Goal: Task Accomplishment & Management: Use online tool/utility

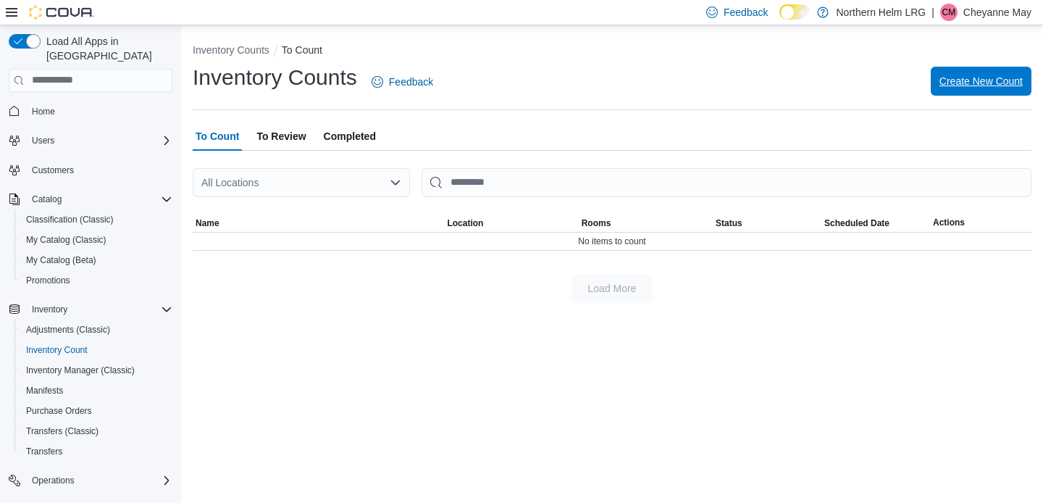
click at [970, 77] on span "Create New Count" at bounding box center [980, 81] width 83 height 14
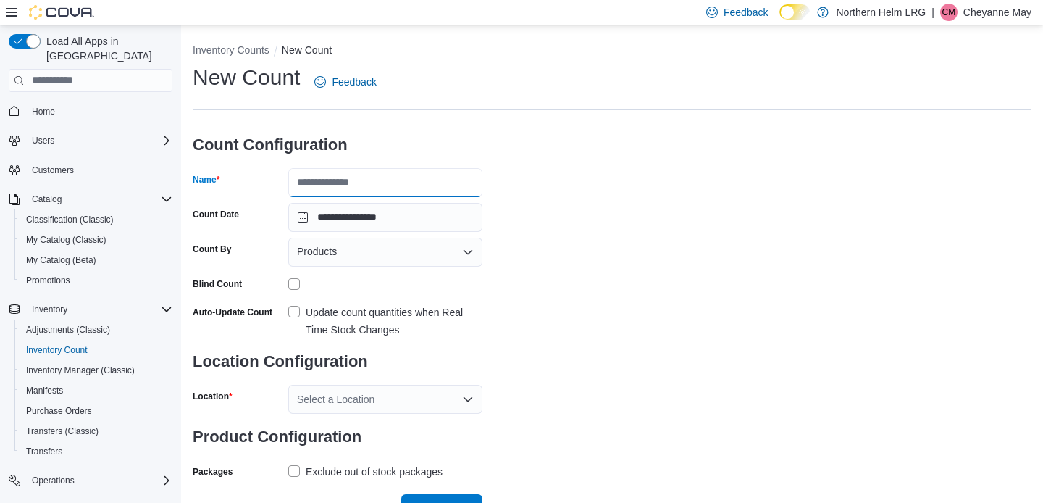
click at [459, 176] on input "Name" at bounding box center [385, 182] width 194 height 29
type input "******"
click at [442, 245] on div "Products" at bounding box center [385, 252] width 194 height 29
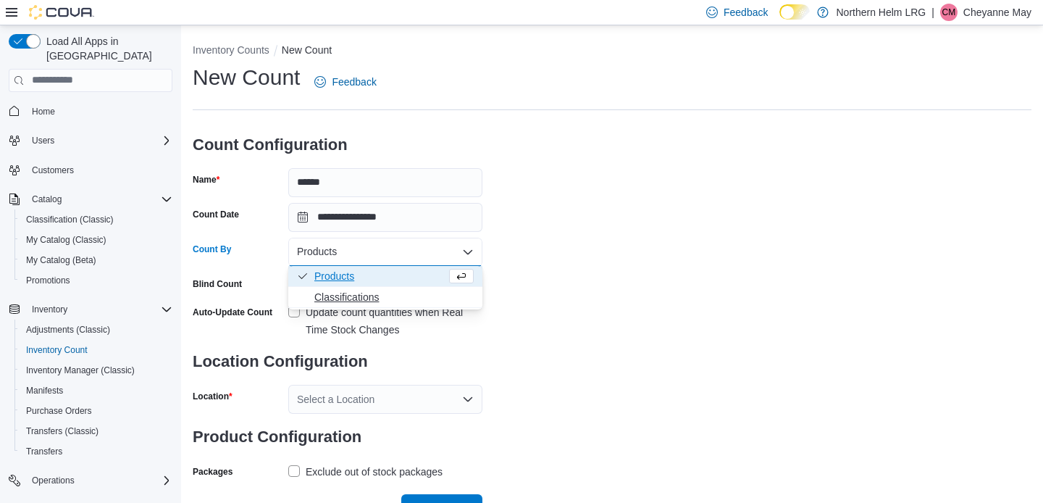
click at [409, 294] on span "Classifications" at bounding box center [393, 297] width 159 height 14
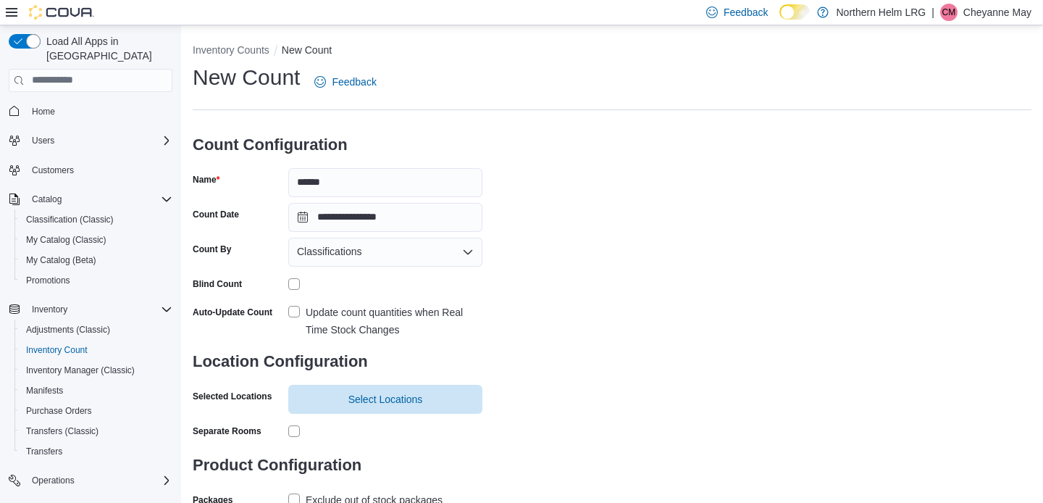
click at [299, 309] on label "Update count quantities when Real Time Stock Changes" at bounding box center [385, 320] width 194 height 35
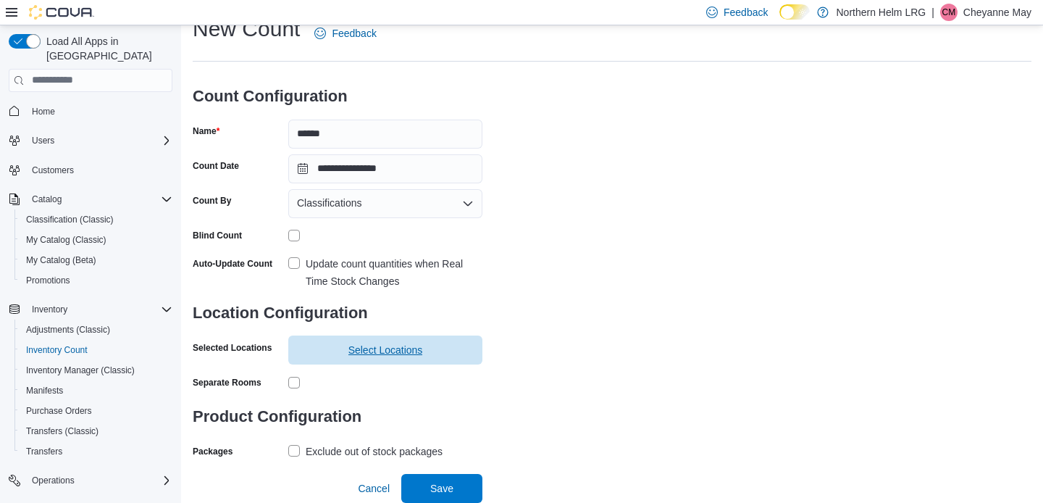
scroll to position [48, 0]
click at [438, 349] on span "Select Locations" at bounding box center [385, 350] width 177 height 29
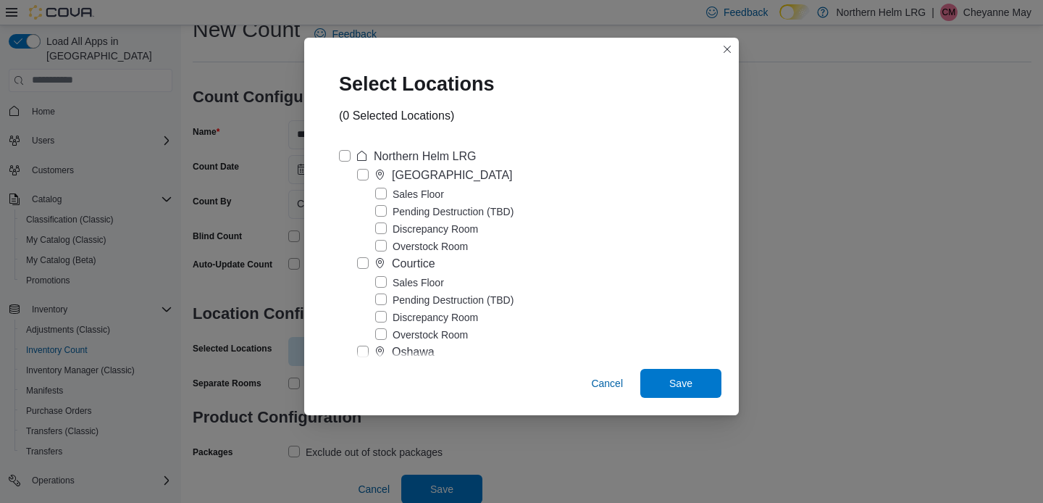
scroll to position [80, 0]
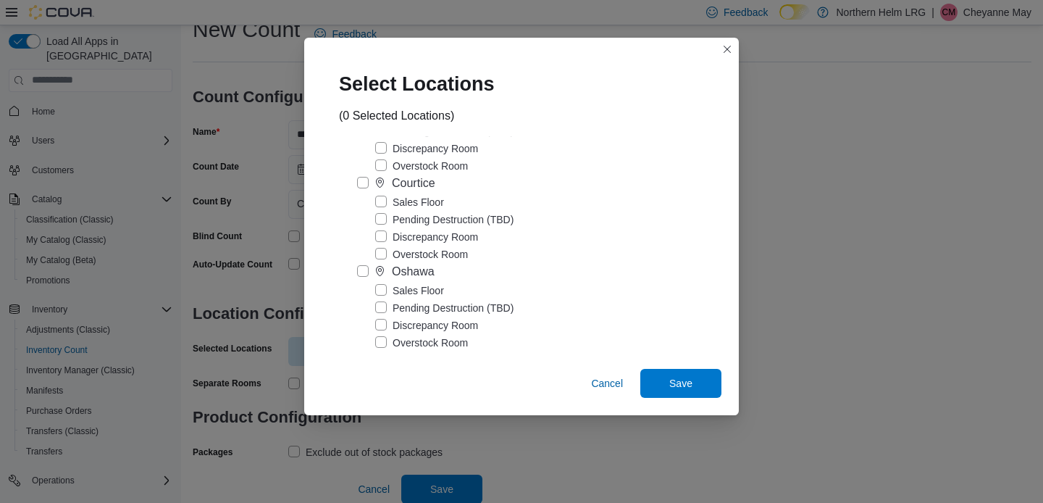
click at [434, 289] on label "Sales Floor" at bounding box center [409, 290] width 69 height 17
click at [670, 389] on span "Save" at bounding box center [680, 382] width 23 height 14
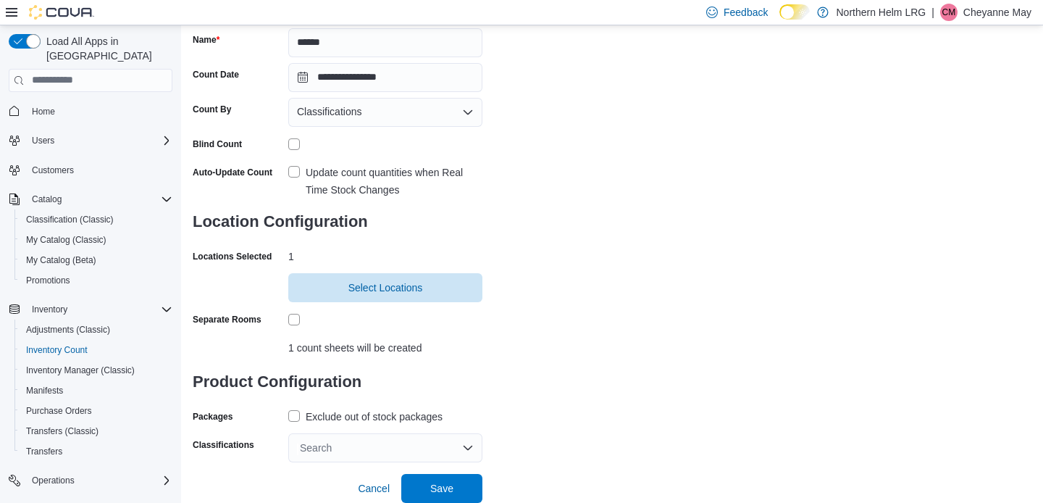
scroll to position [139, 0]
click at [296, 417] on label "Exclude out of stock packages" at bounding box center [365, 417] width 154 height 17
click at [463, 445] on div "Search" at bounding box center [385, 448] width 194 height 29
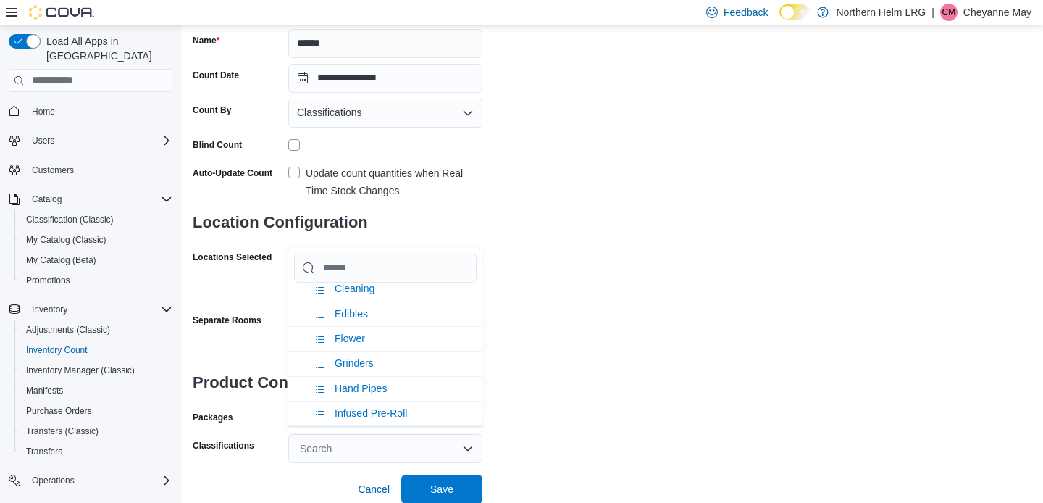
scroll to position [229, 0]
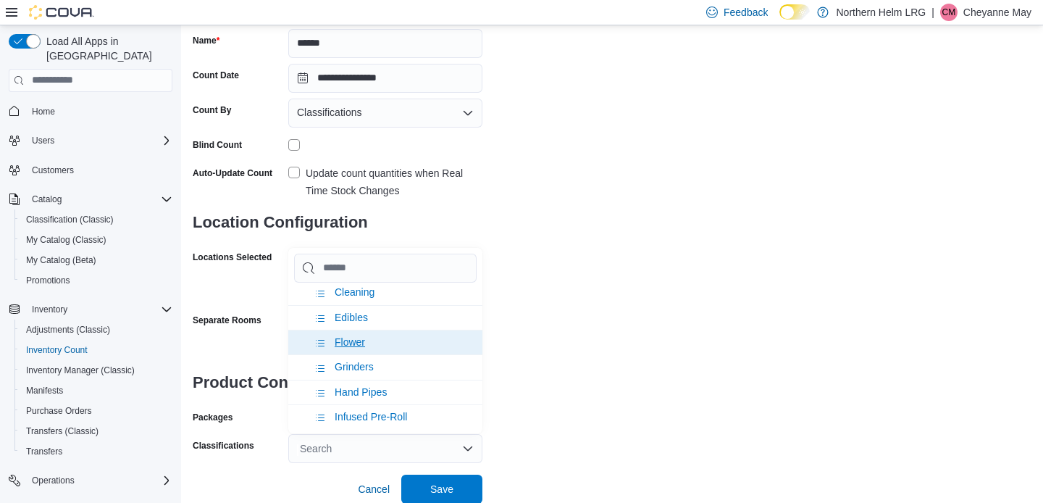
click at [380, 350] on li "Flower" at bounding box center [385, 342] width 194 height 25
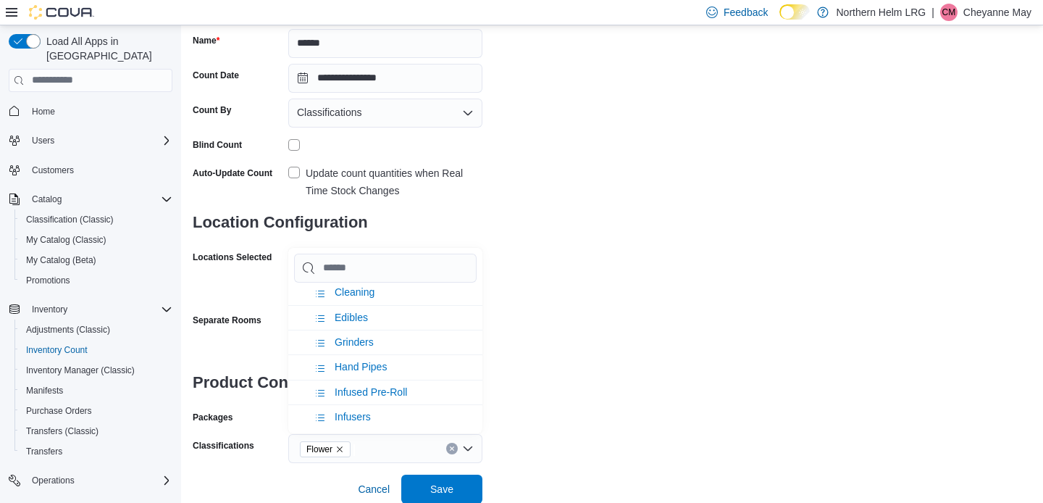
click at [649, 372] on div "**********" at bounding box center [612, 193] width 839 height 539
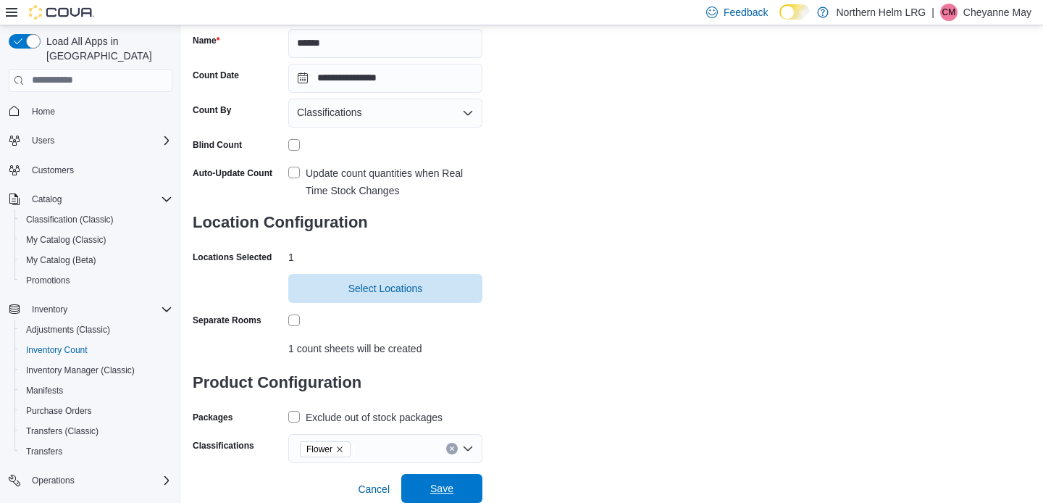
click at [433, 492] on span "Save" at bounding box center [441, 488] width 23 height 14
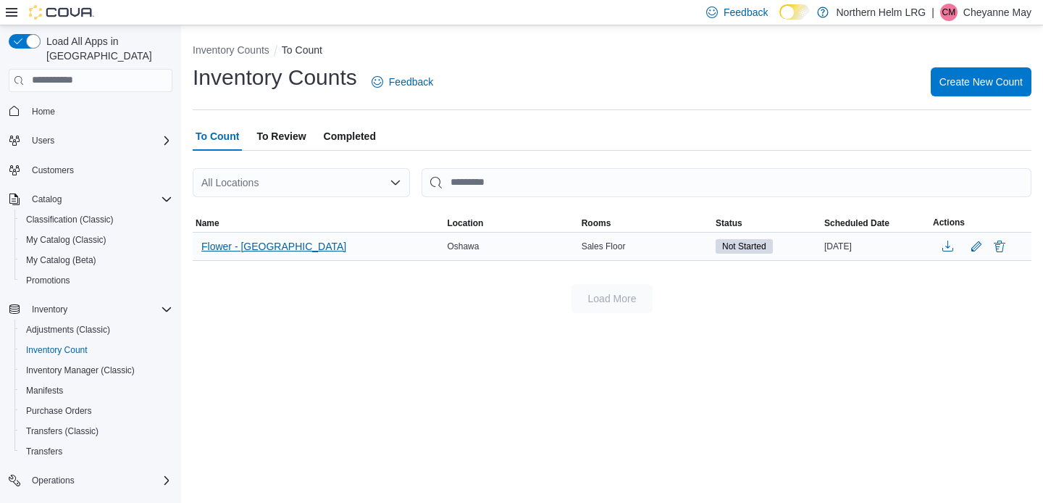
click at [252, 248] on span "Flower - [GEOGRAPHIC_DATA]" at bounding box center [273, 246] width 145 height 14
click at [275, 246] on span "Flower - [GEOGRAPHIC_DATA]" at bounding box center [273, 246] width 145 height 14
click at [261, 249] on span "Flower - [GEOGRAPHIC_DATA]" at bounding box center [273, 246] width 145 height 14
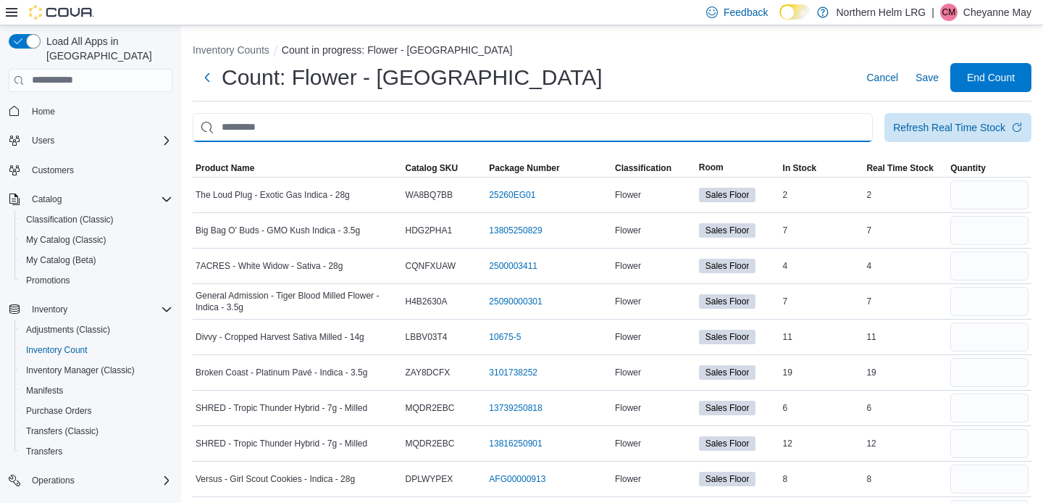
click at [729, 138] on input "This is a search bar. After typing your query, hit enter to filter the results …" at bounding box center [533, 127] width 680 height 29
type input "**********"
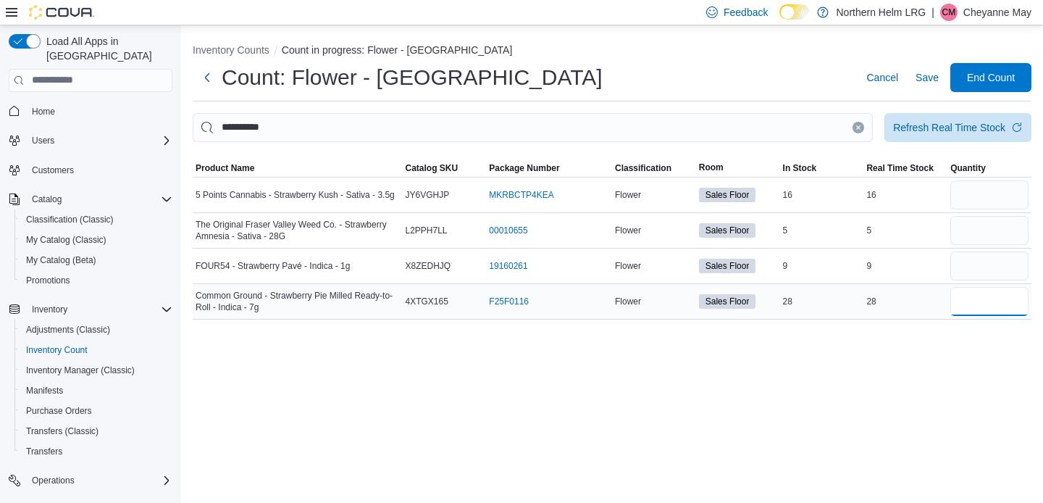
click at [976, 298] on input "number" at bounding box center [989, 301] width 78 height 29
type input "**"
click at [860, 125] on icon "Clear input" at bounding box center [858, 128] width 6 height 6
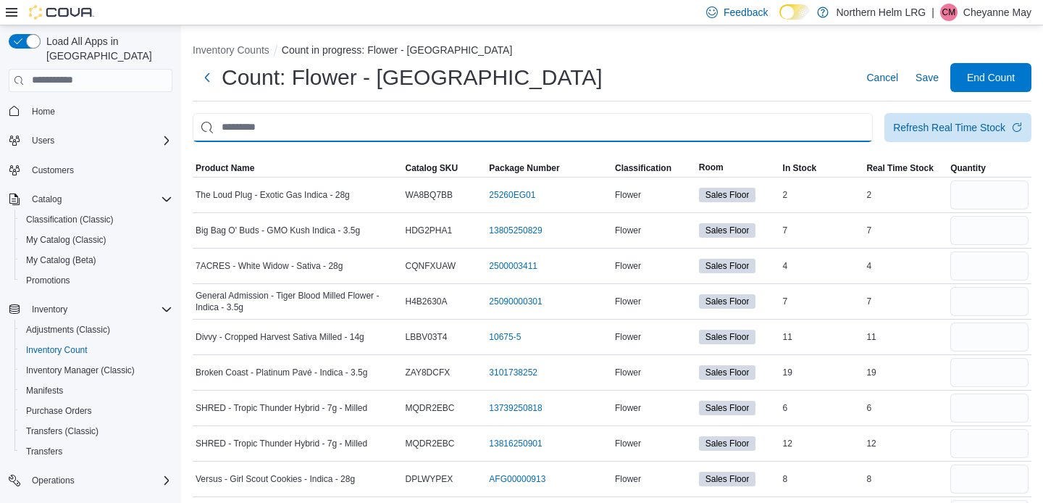
click at [814, 125] on input "This is a search bar. After typing your query, hit enter to filter the results …" at bounding box center [533, 127] width 680 height 29
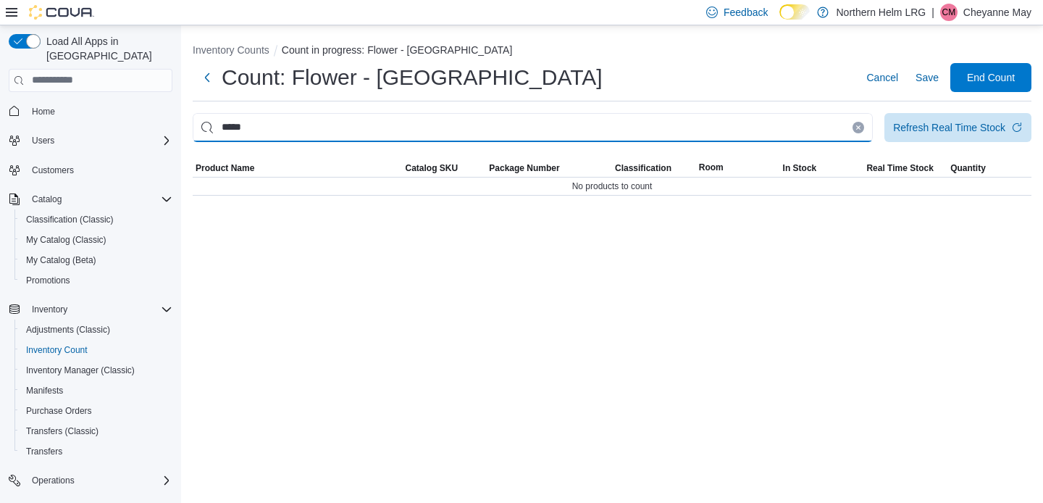
click at [722, 141] on input "*****" at bounding box center [533, 127] width 680 height 29
type input "*****"
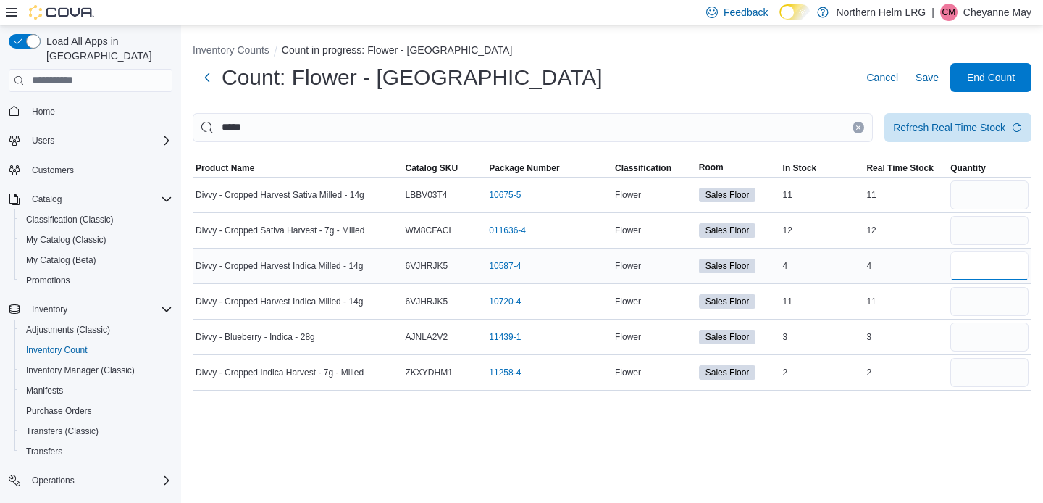
click at [970, 263] on input "number" at bounding box center [989, 265] width 78 height 29
type input "*"
click at [971, 293] on input "number" at bounding box center [989, 301] width 78 height 29
type input "**"
click at [882, 453] on div "Inventory Counts Count in progress: Flower - Oshawa Count: Flower - Oshawa Canc…" at bounding box center [612, 263] width 862 height 477
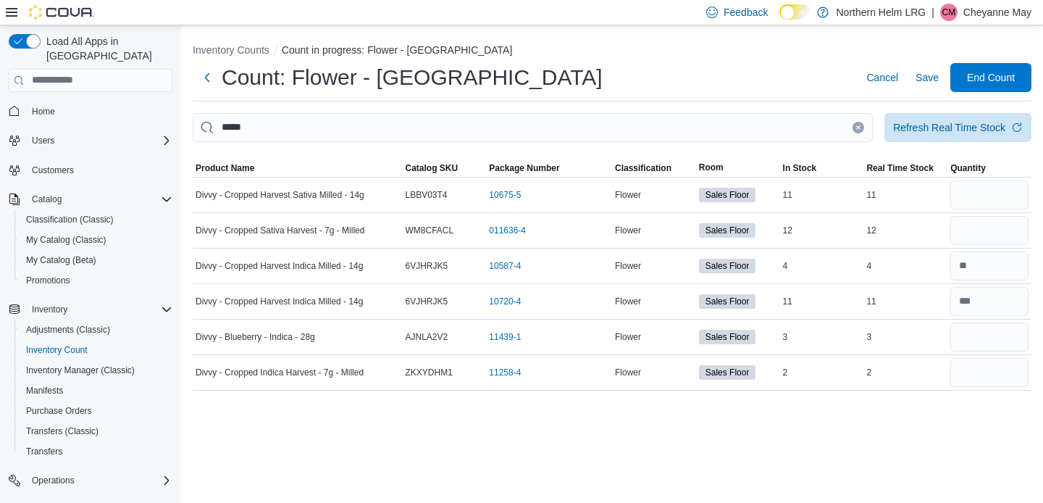
click at [858, 128] on icon "Clear input" at bounding box center [859, 127] width 4 height 4
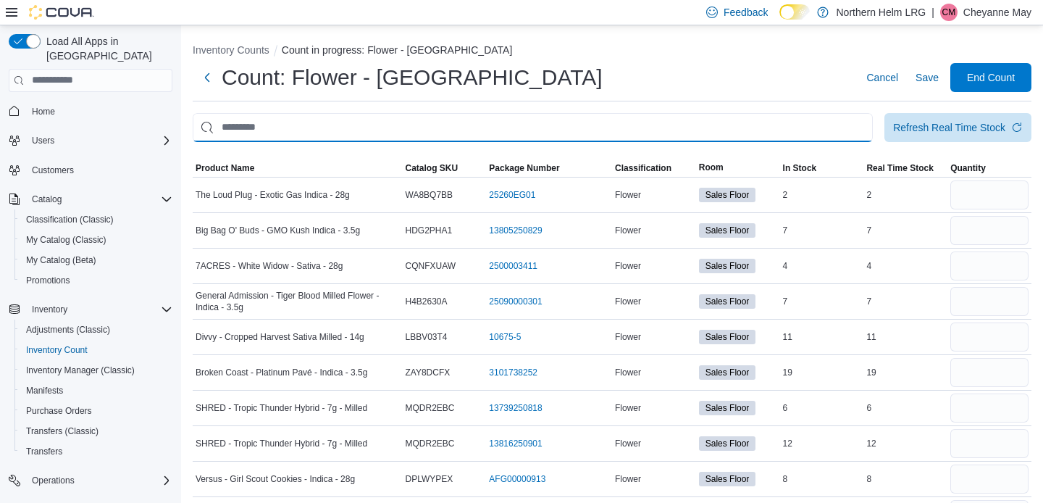
click at [845, 125] on input "This is a search bar. After typing your query, hit enter to filter the results …" at bounding box center [533, 127] width 680 height 29
type input "*****"
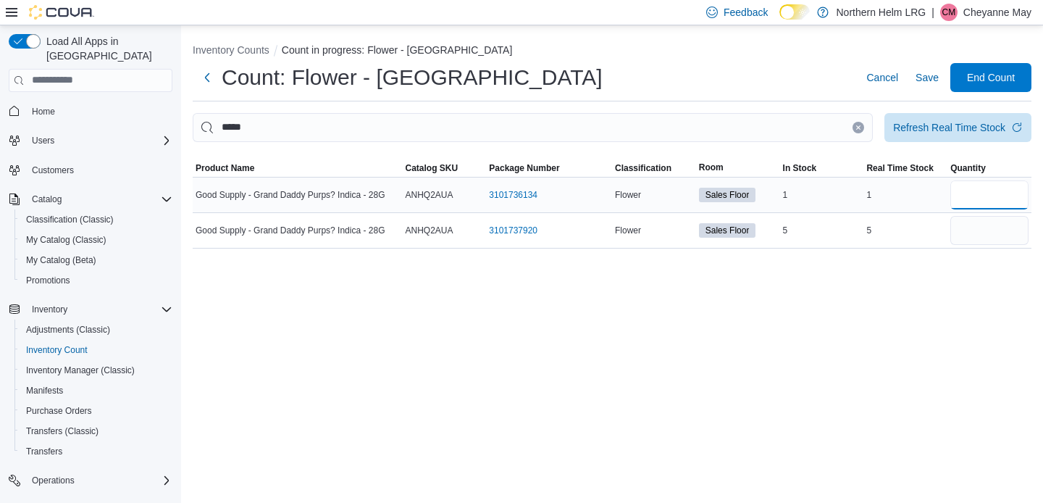
click at [984, 201] on input "number" at bounding box center [989, 194] width 78 height 29
type input "*"
click at [986, 224] on input "number" at bounding box center [989, 230] width 78 height 29
type input "*"
click at [923, 300] on div "Inventory Counts Count in progress: Flower - Oshawa Count: Flower - Oshawa Canc…" at bounding box center [612, 263] width 862 height 477
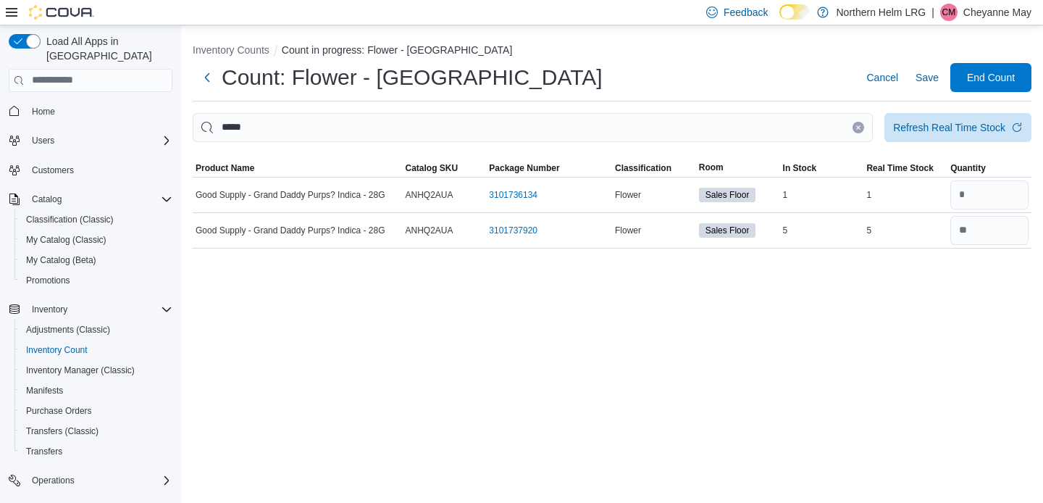
click at [854, 128] on button "Clear input" at bounding box center [858, 128] width 12 height 12
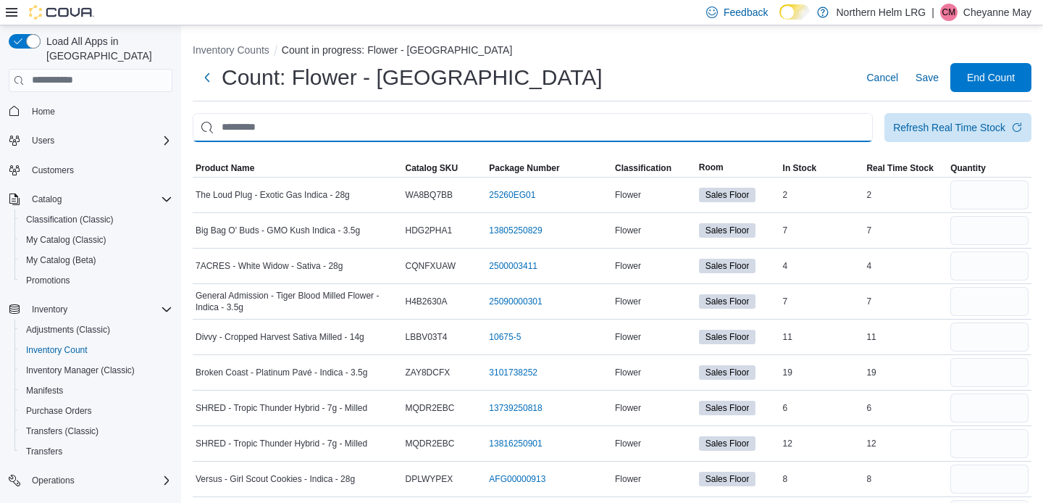
click at [836, 127] on input "This is a search bar. After typing your query, hit enter to filter the results …" at bounding box center [533, 127] width 680 height 29
type input "********"
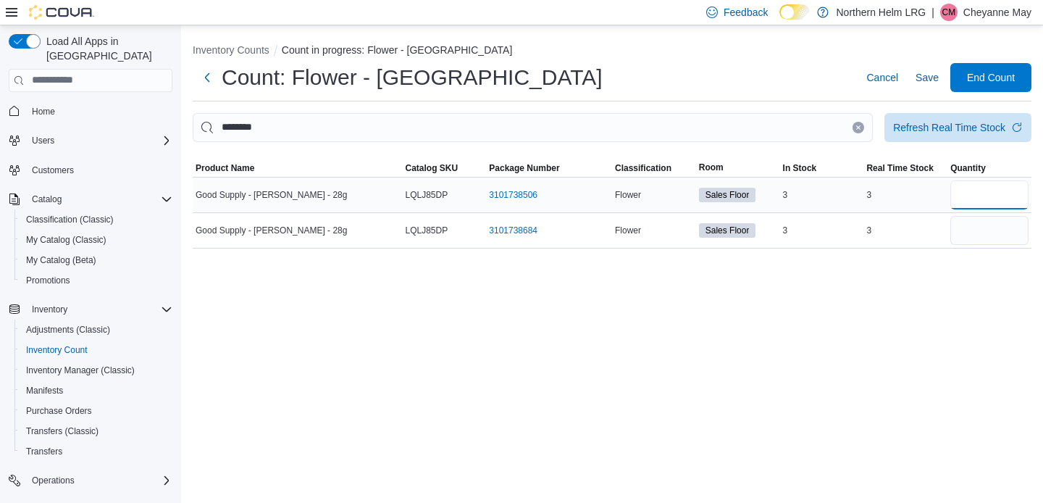
click at [1020, 198] on input "number" at bounding box center [989, 194] width 78 height 29
click at [707, 68] on div "Count: Flower - Oshawa Cancel Save End Count" at bounding box center [612, 77] width 839 height 29
click at [863, 125] on button "Clear input" at bounding box center [858, 128] width 12 height 12
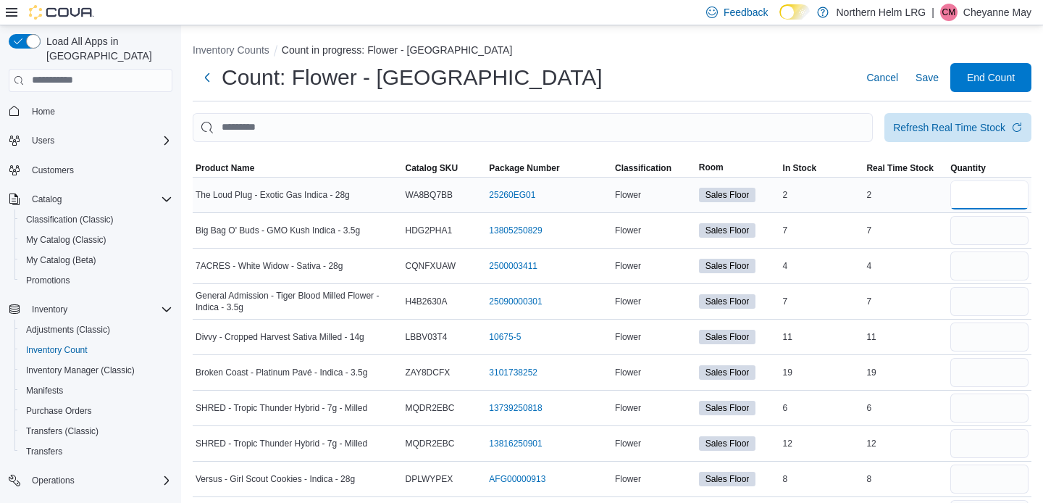
click at [978, 185] on input "number" at bounding box center [989, 194] width 78 height 29
type input "*"
click at [971, 224] on input "number" at bounding box center [989, 230] width 78 height 29
type input "*"
click at [981, 259] on input "number" at bounding box center [989, 265] width 78 height 29
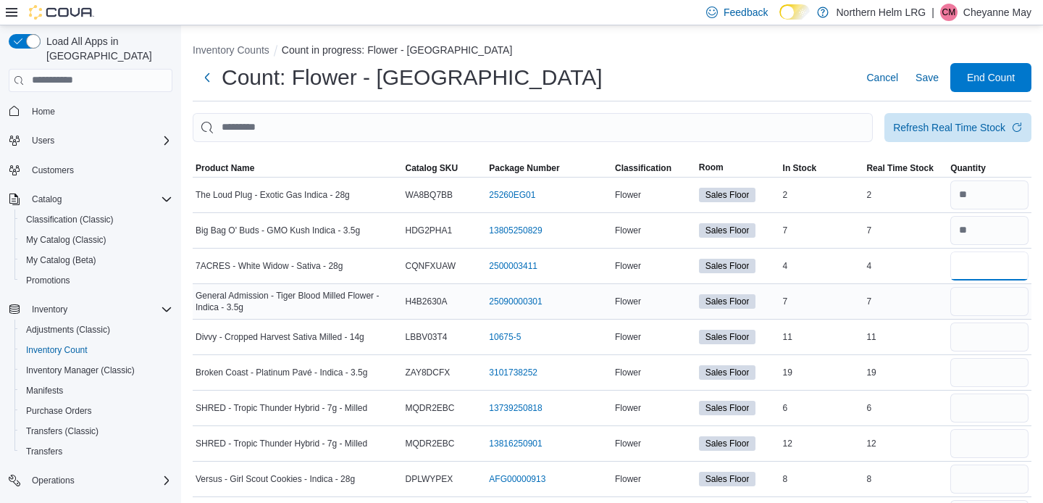
type input "*"
click at [979, 303] on input "number" at bounding box center [989, 301] width 78 height 29
type input "*"
click at [984, 342] on input "number" at bounding box center [989, 336] width 78 height 29
type input "**"
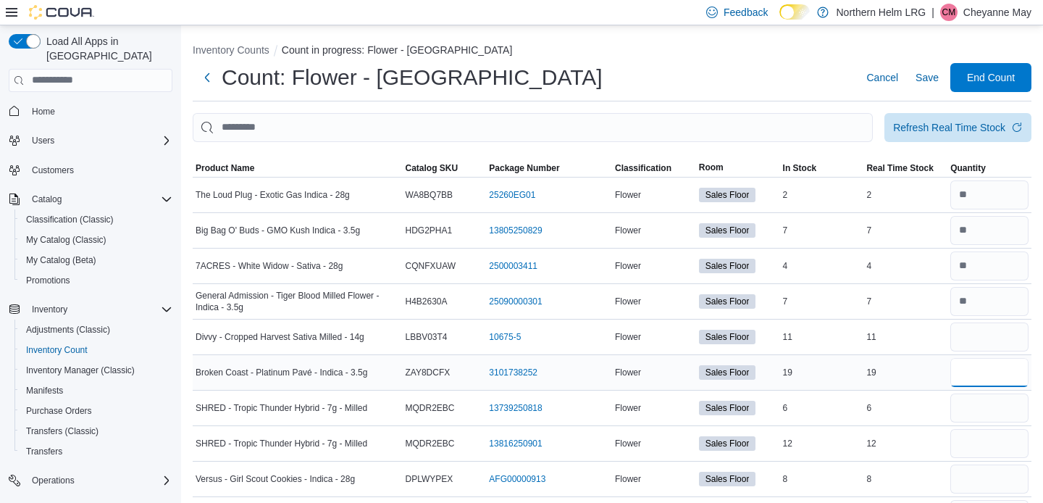
click at [984, 374] on input "number" at bounding box center [989, 372] width 78 height 29
type input "**"
click at [987, 405] on input "number" at bounding box center [989, 407] width 78 height 29
type input "*"
click at [984, 444] on input "number" at bounding box center [989, 443] width 78 height 29
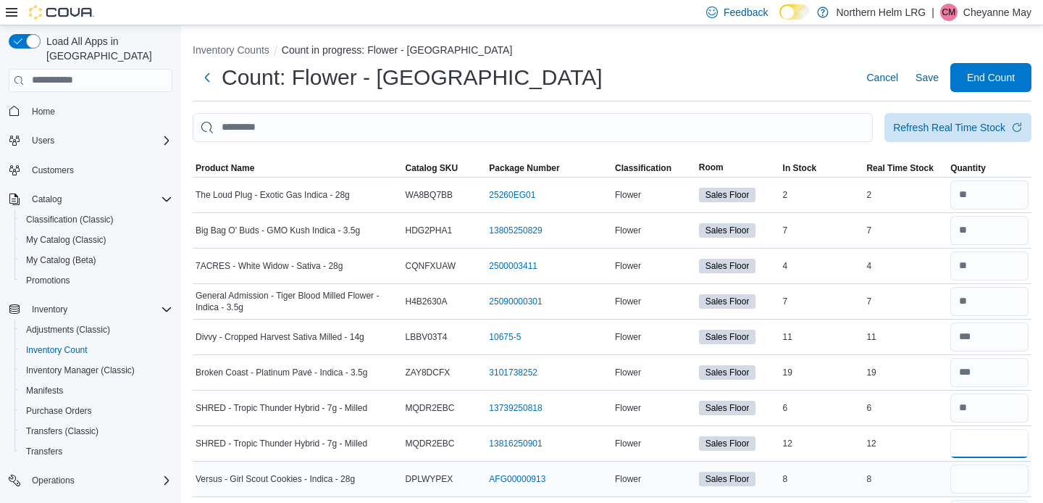
type input "**"
click at [982, 475] on input "number" at bounding box center [989, 478] width 78 height 29
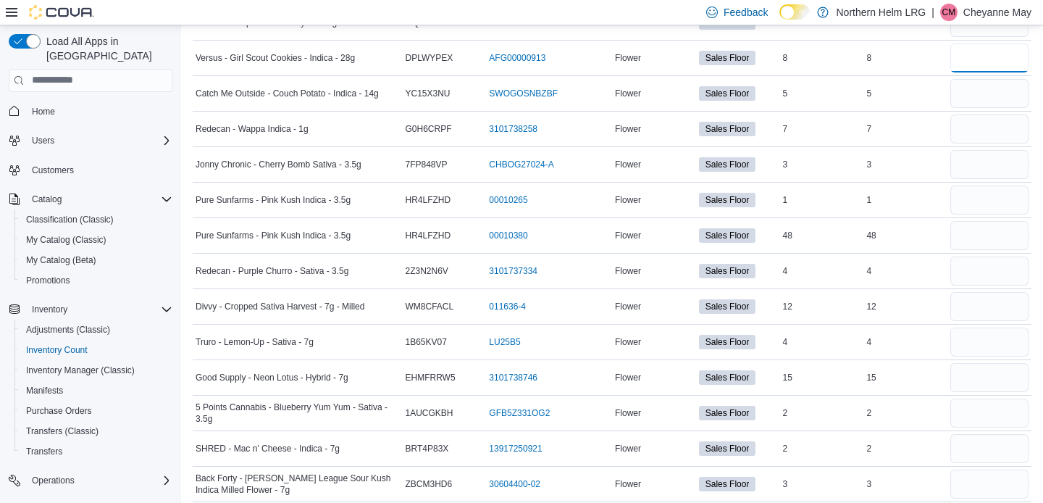
scroll to position [431, 0]
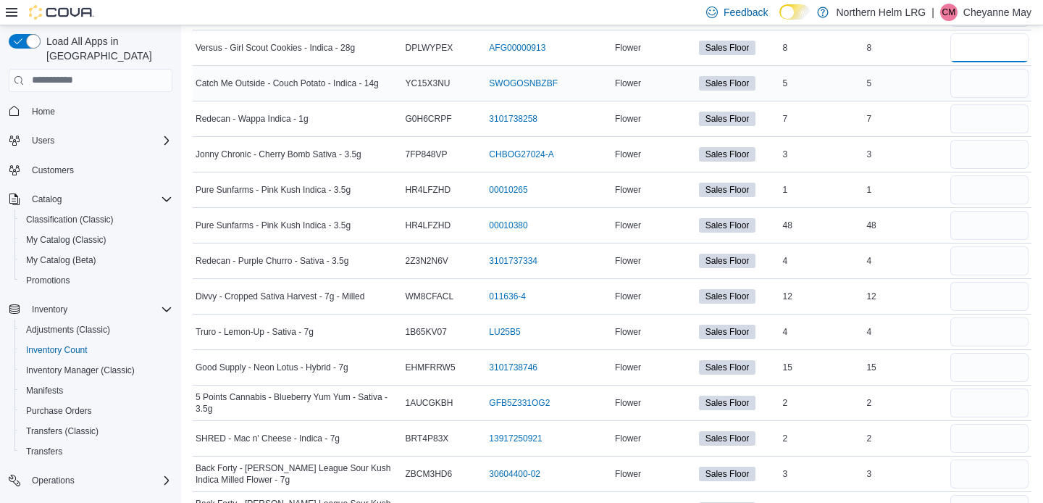
type input "*"
click at [994, 85] on input "number" at bounding box center [989, 83] width 78 height 29
type input "*"
click at [986, 119] on input "number" at bounding box center [989, 118] width 78 height 29
type input "*"
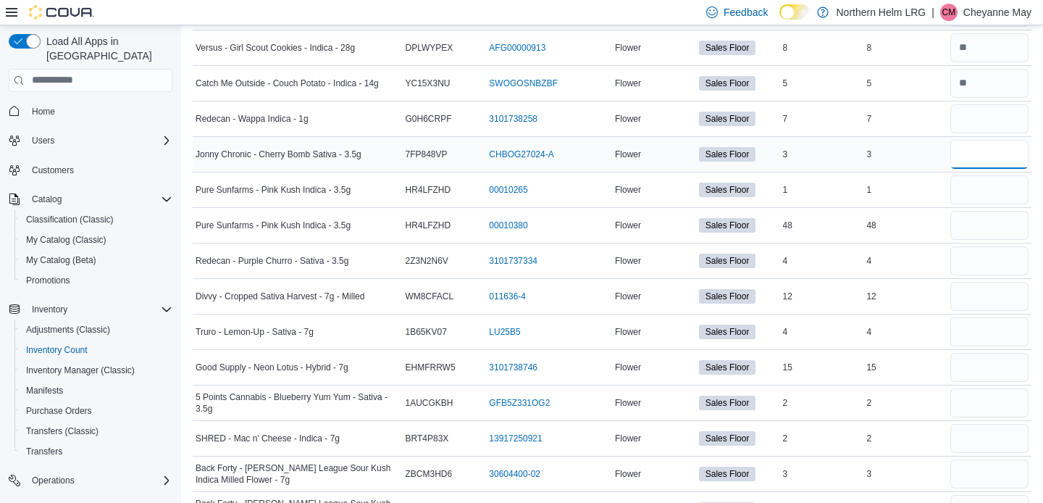
click at [986, 146] on input "number" at bounding box center [989, 154] width 78 height 29
type input "*"
click at [986, 183] on input "number" at bounding box center [989, 189] width 78 height 29
type input "*"
click at [987, 219] on input "number" at bounding box center [989, 225] width 78 height 29
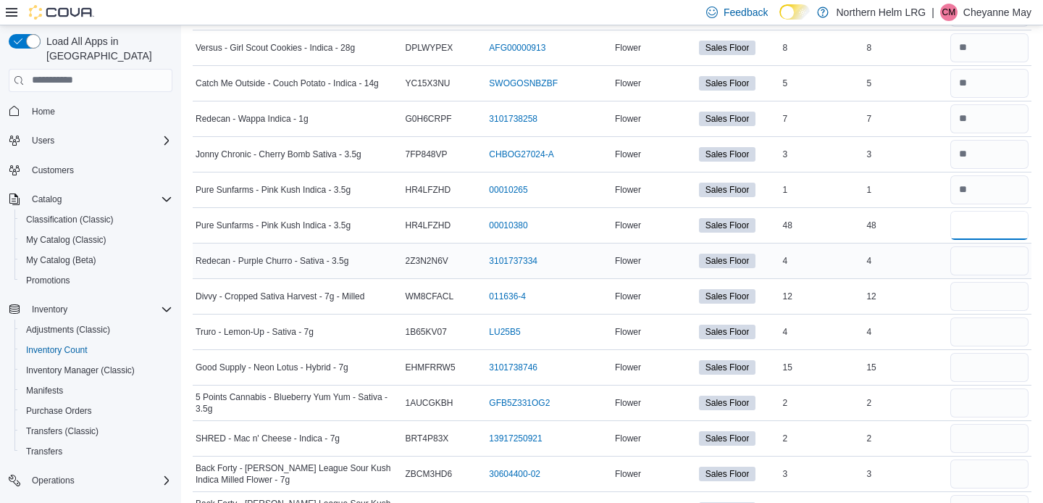
type input "**"
click at [980, 261] on input "number" at bounding box center [989, 260] width 78 height 29
type input "*"
click at [979, 291] on input "number" at bounding box center [989, 296] width 78 height 29
type input "**"
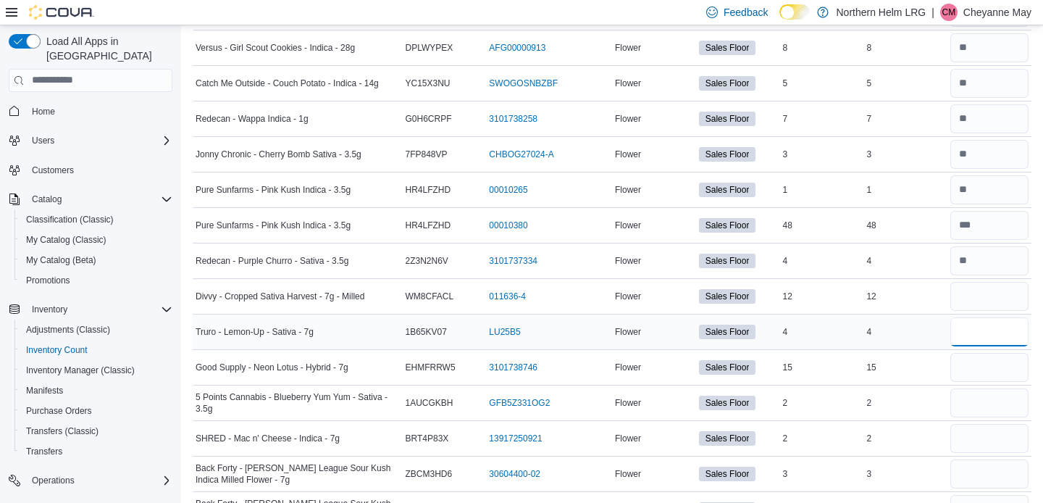
click at [971, 324] on input "number" at bounding box center [989, 331] width 78 height 29
type input "*"
click at [978, 359] on input "number" at bounding box center [989, 367] width 78 height 29
type input "**"
click at [978, 392] on input "number" at bounding box center [989, 402] width 78 height 29
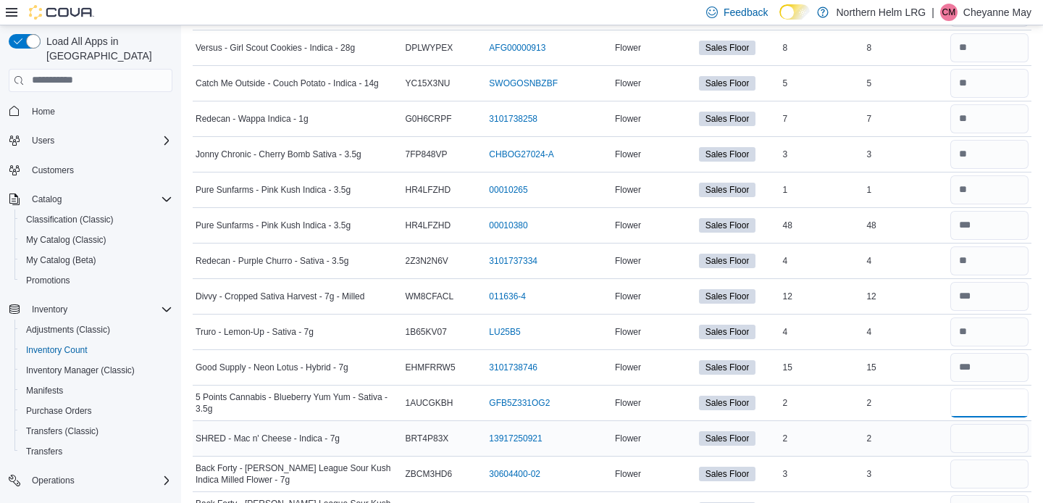
type input "*"
click at [979, 430] on input "number" at bounding box center [989, 438] width 78 height 29
type input "*"
click at [981, 466] on input "number" at bounding box center [989, 473] width 78 height 29
type input "*"
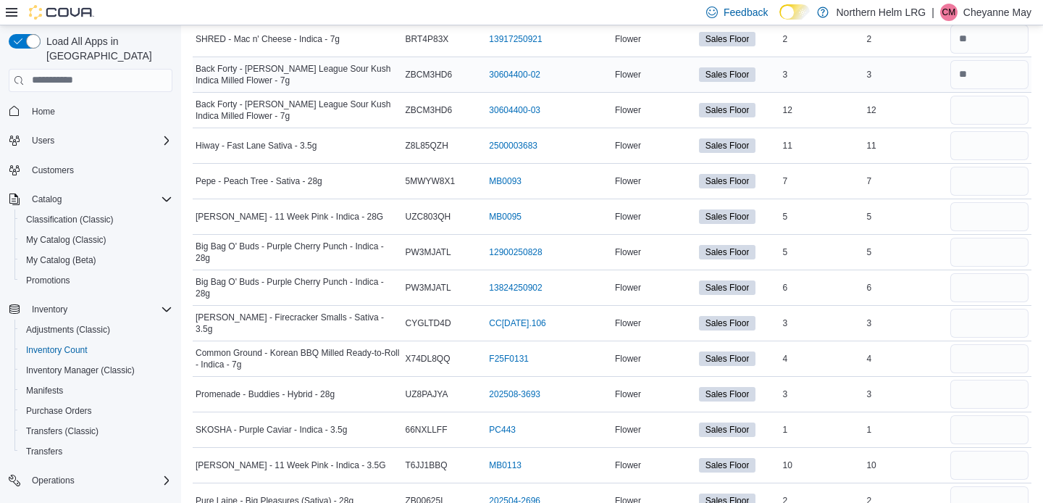
scroll to position [834, 0]
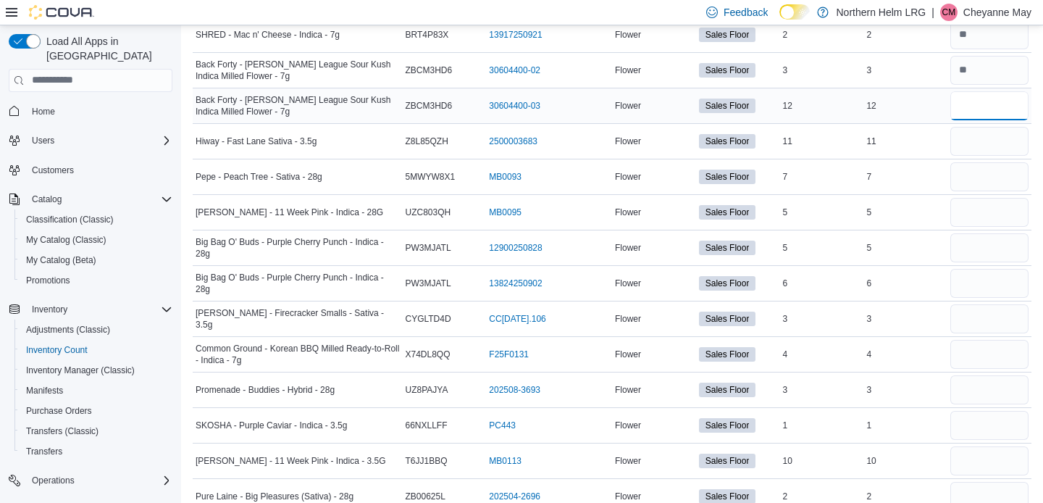
click at [992, 114] on input "number" at bounding box center [989, 105] width 78 height 29
type input "**"
click at [986, 146] on input "number" at bounding box center [989, 141] width 78 height 29
type input "**"
click at [986, 175] on input "number" at bounding box center [989, 176] width 78 height 29
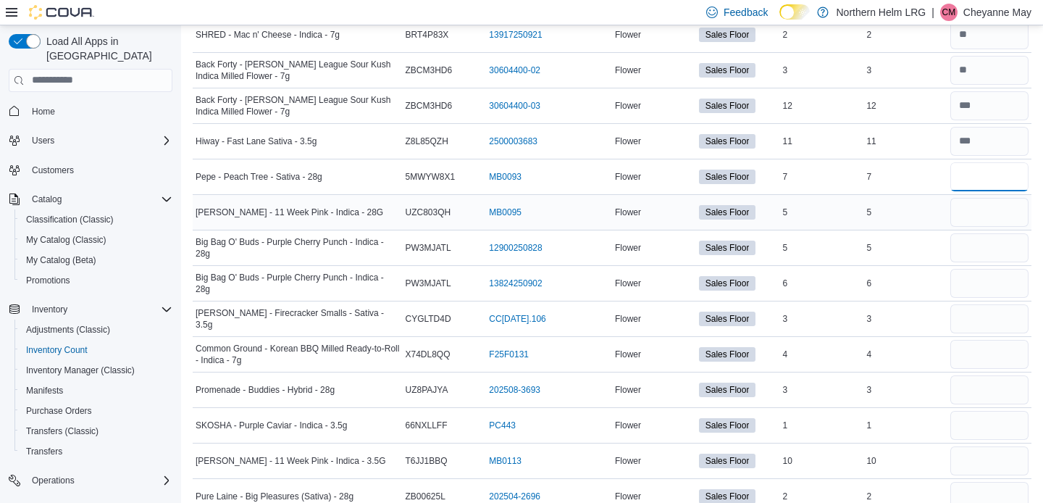
type input "*"
click at [987, 206] on input "number" at bounding box center [989, 212] width 78 height 29
type input "*"
click at [984, 240] on input "number" at bounding box center [989, 247] width 78 height 29
type input "*"
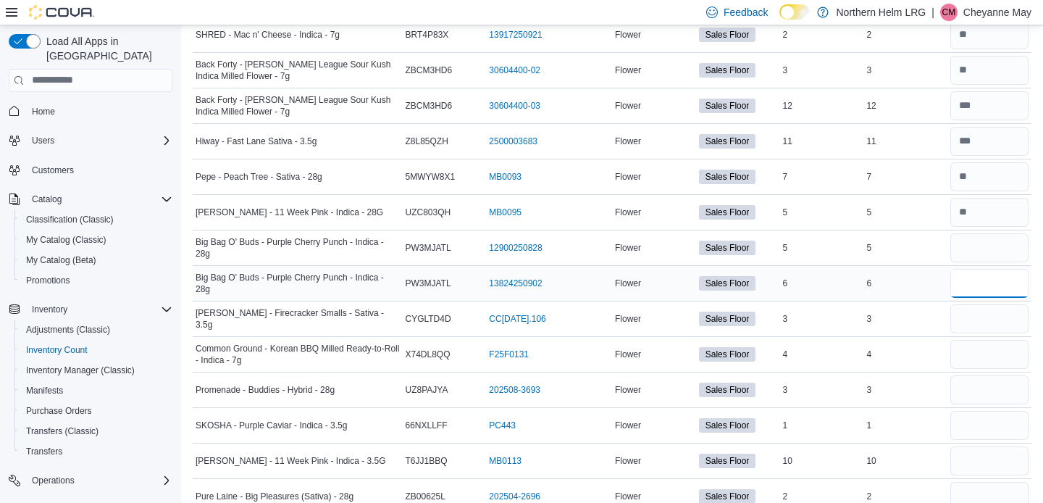
click at [984, 279] on input "number" at bounding box center [989, 283] width 78 height 29
type input "*"
click at [984, 314] on input "number" at bounding box center [989, 318] width 78 height 29
type input "*"
click at [978, 355] on input "number" at bounding box center [989, 354] width 78 height 29
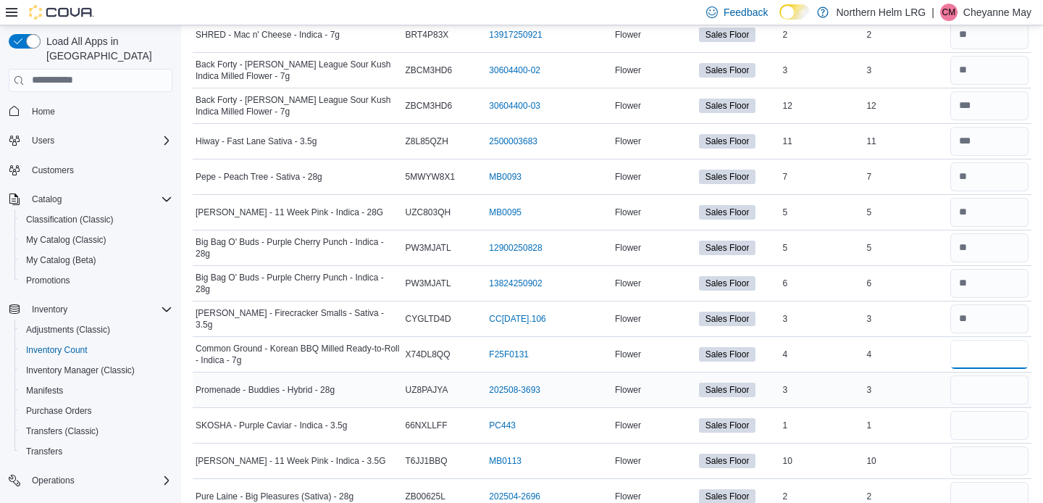
type input "*"
click at [976, 383] on input "number" at bounding box center [989, 389] width 78 height 29
type input "*"
click at [975, 415] on input "number" at bounding box center [989, 425] width 78 height 29
type input "*"
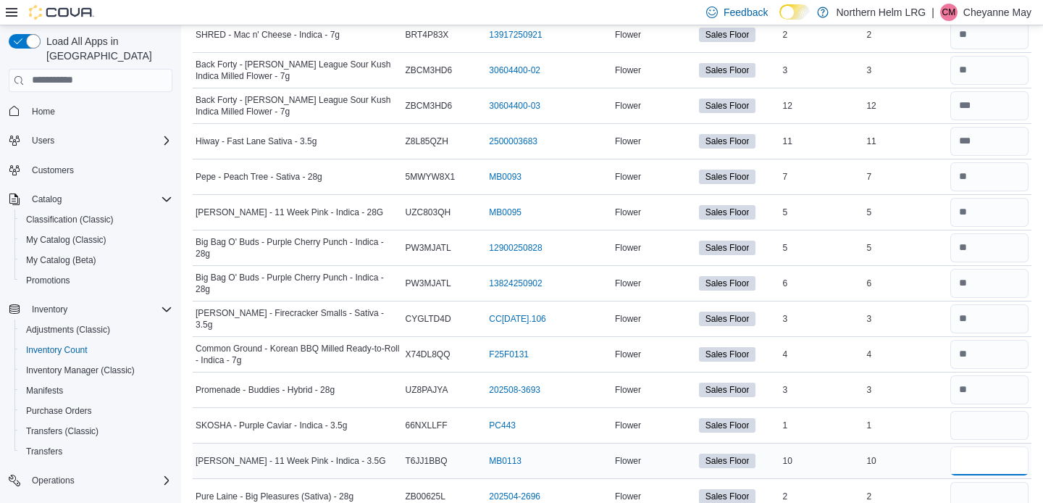
click at [971, 451] on input "number" at bounding box center [989, 460] width 78 height 29
type input "**"
click at [969, 485] on input "number" at bounding box center [989, 496] width 78 height 29
type input "*"
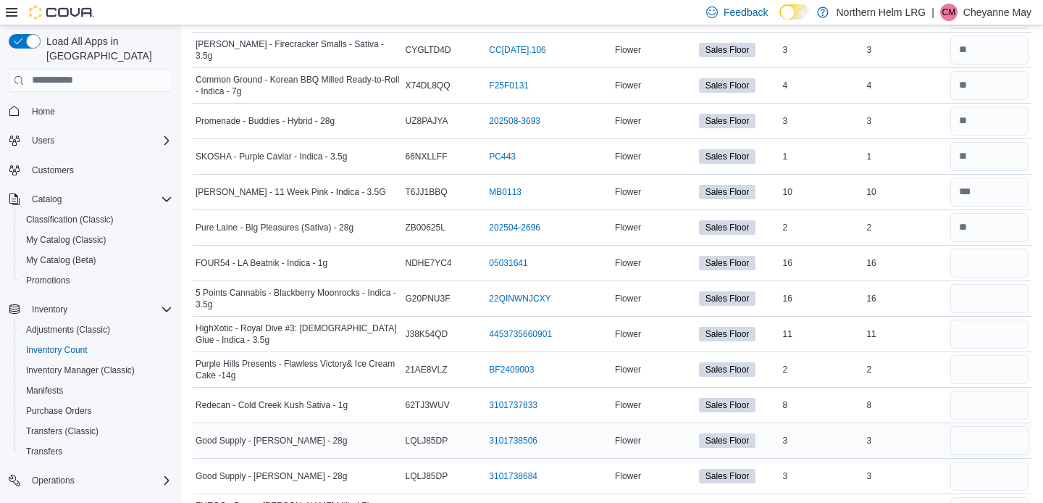
scroll to position [1110, 0]
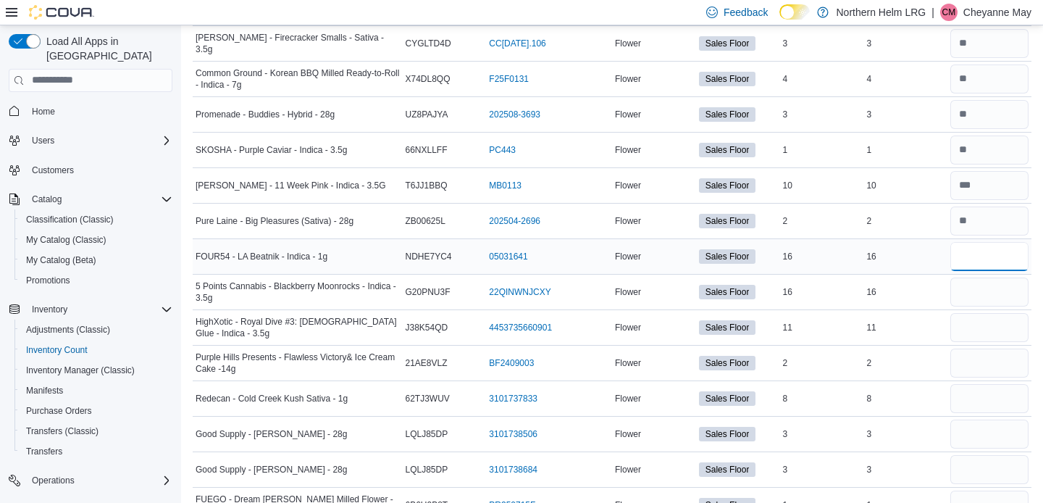
click at [993, 259] on input "number" at bounding box center [989, 256] width 78 height 29
type input "**"
click at [986, 294] on input "number" at bounding box center [989, 291] width 78 height 29
type input "**"
click at [984, 319] on input "number" at bounding box center [989, 327] width 78 height 29
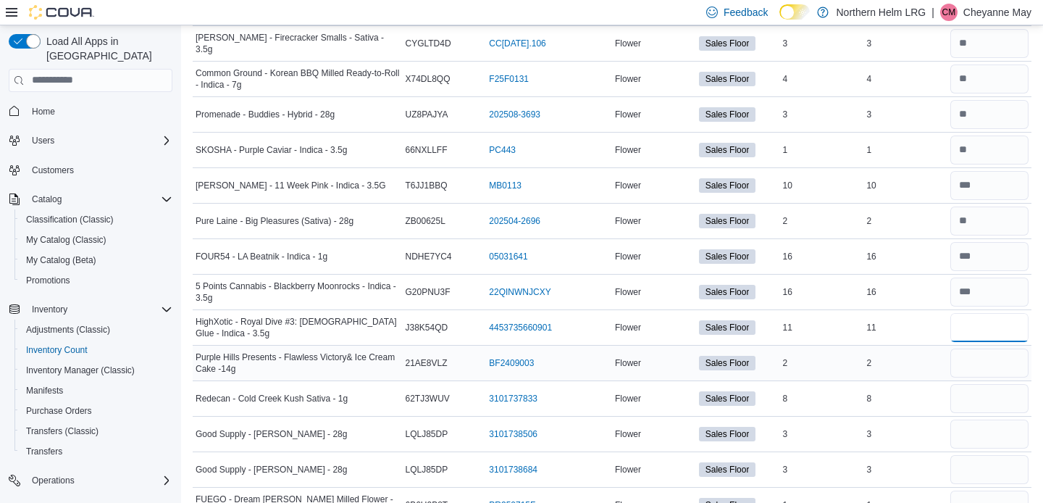
type input "**"
click at [981, 355] on input "number" at bounding box center [989, 362] width 78 height 29
type input "**"
click at [973, 397] on input "number" at bounding box center [989, 398] width 78 height 29
type input "*"
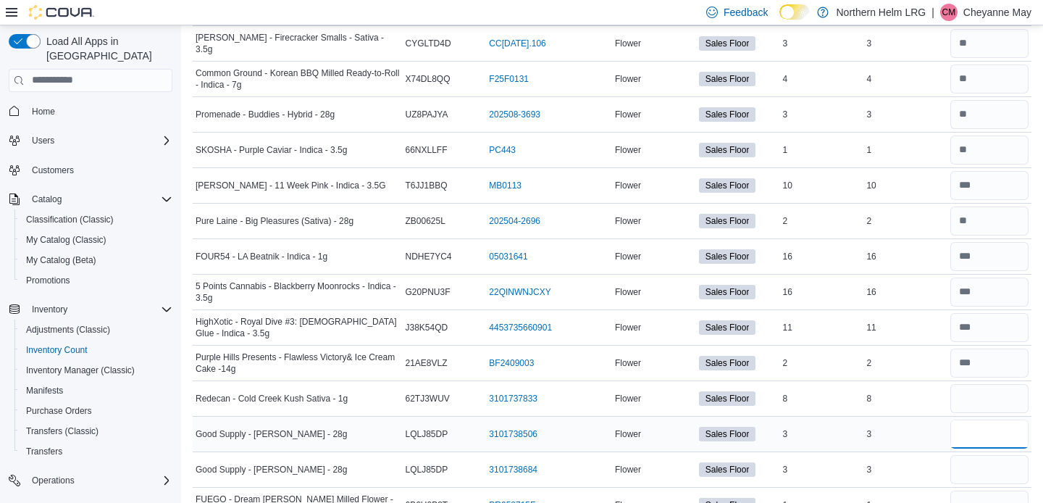
click at [979, 436] on input "number" at bounding box center [989, 433] width 78 height 29
type input "*"
click at [979, 462] on input "number" at bounding box center [989, 469] width 78 height 29
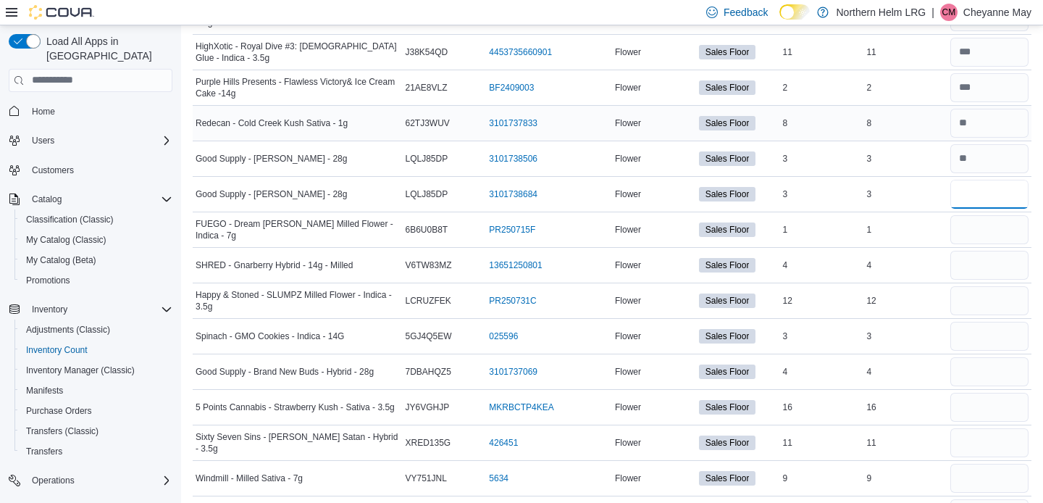
scroll to position [1391, 0]
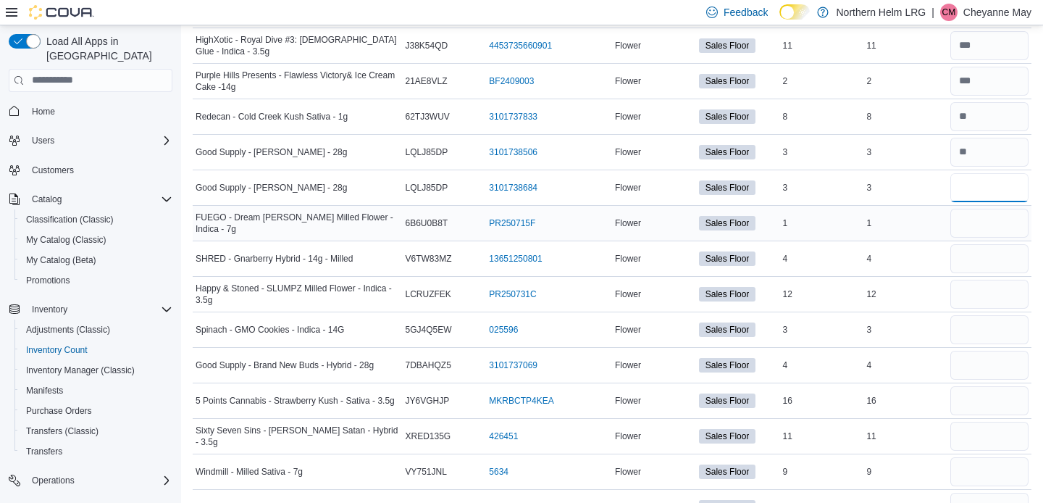
type input "*"
click at [1008, 224] on input "number" at bounding box center [989, 223] width 78 height 29
type input "*"
click at [1000, 257] on input "number" at bounding box center [989, 258] width 78 height 29
type input "*"
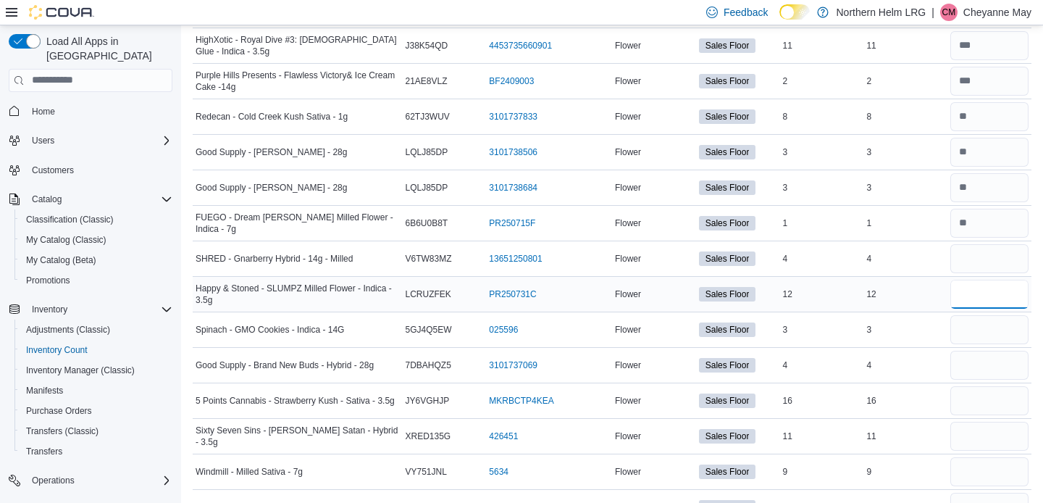
click at [984, 289] on input "number" at bounding box center [989, 294] width 78 height 29
type input "**"
click at [979, 323] on input "number" at bounding box center [989, 329] width 78 height 29
type input "*"
click at [973, 359] on input "number" at bounding box center [989, 365] width 78 height 29
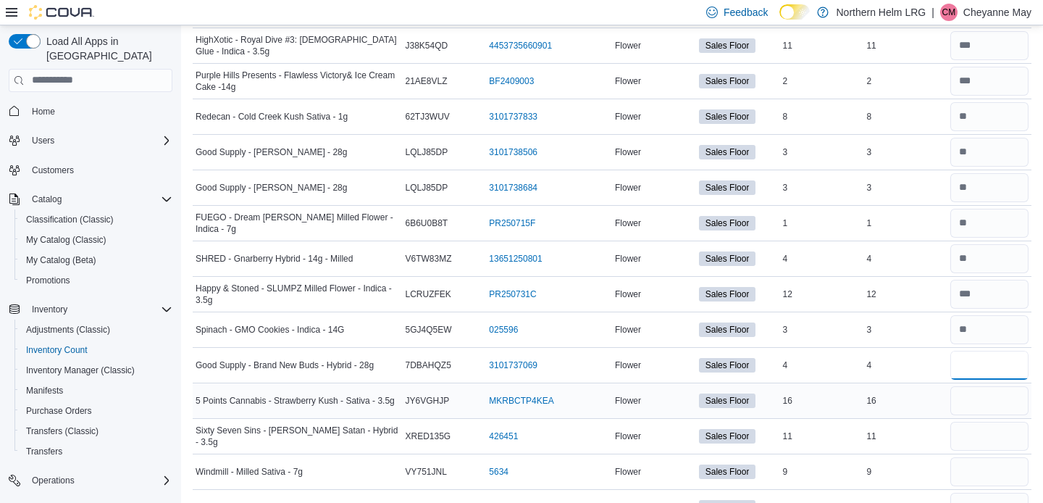
type input "*"
click at [967, 390] on input "number" at bounding box center [989, 400] width 78 height 29
type input "**"
click at [972, 429] on input "number" at bounding box center [989, 436] width 78 height 29
type input "**"
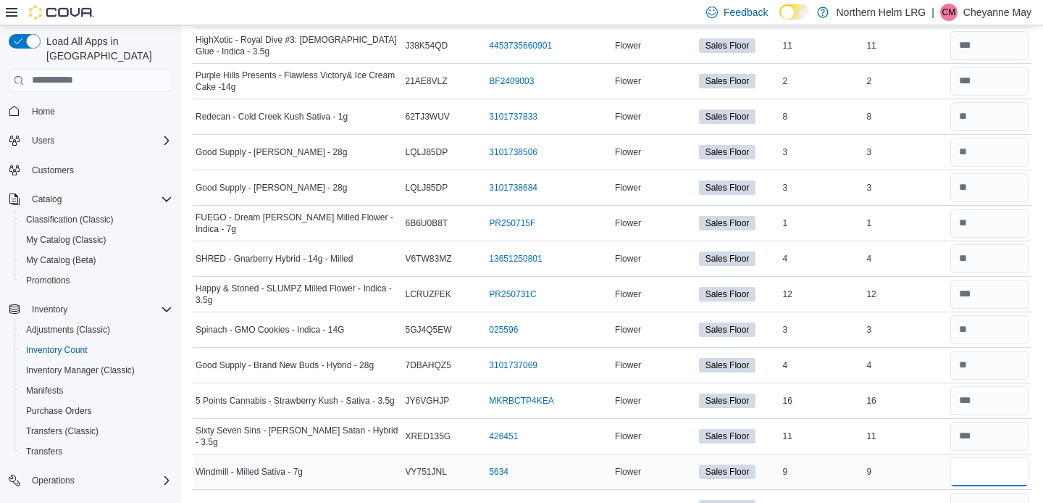
click at [976, 464] on input "number" at bounding box center [989, 471] width 78 height 29
type input "*"
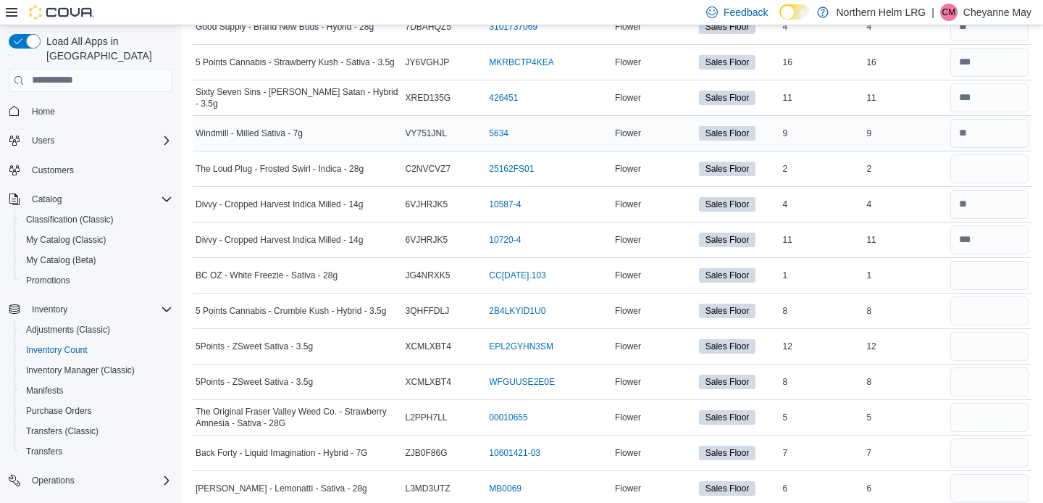
scroll to position [1761, 0]
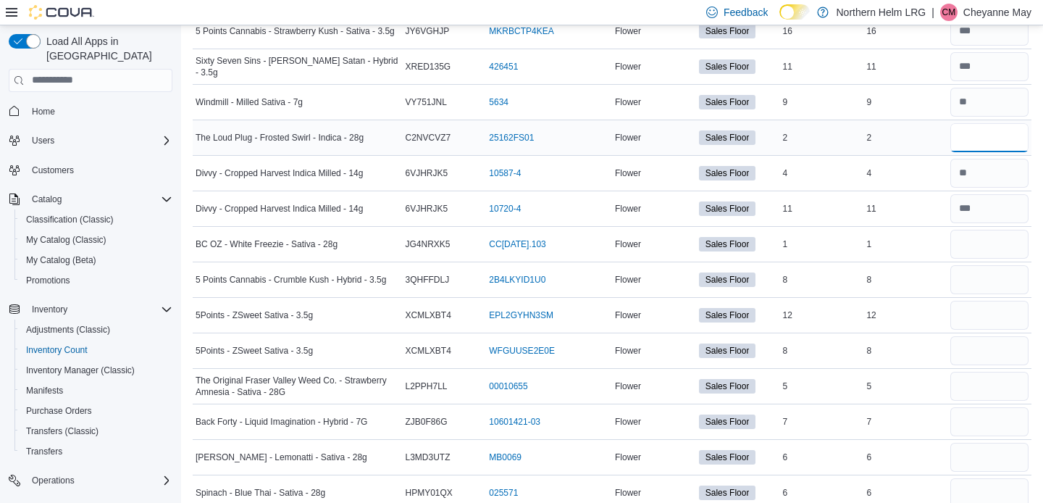
click at [986, 138] on input "number" at bounding box center [989, 137] width 78 height 29
type input "*"
click at [981, 243] on input "number" at bounding box center [989, 244] width 78 height 29
type input "*"
click at [971, 280] on input "number" at bounding box center [989, 279] width 78 height 29
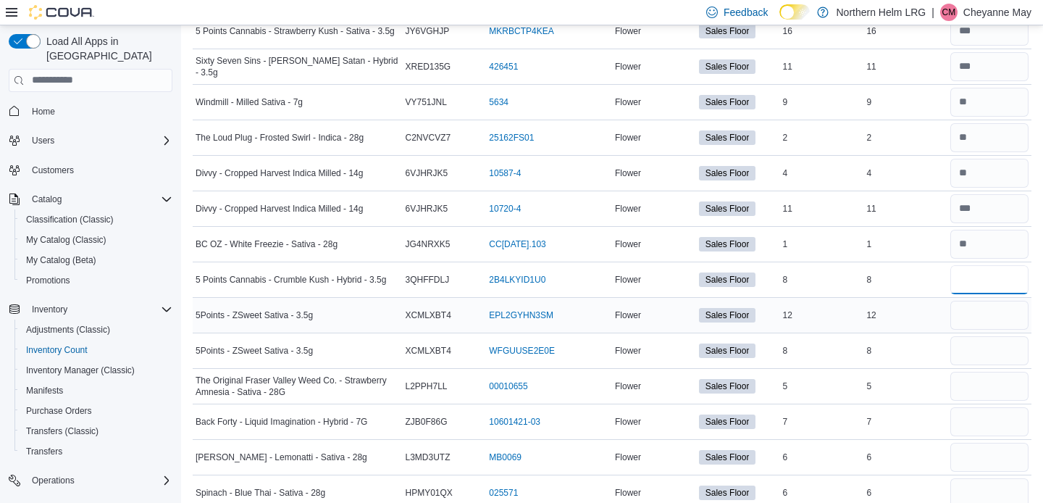
type input "*"
click at [976, 310] on input "number" at bounding box center [989, 315] width 78 height 29
type input "**"
click at [976, 351] on input "number" at bounding box center [989, 350] width 78 height 29
type input "*"
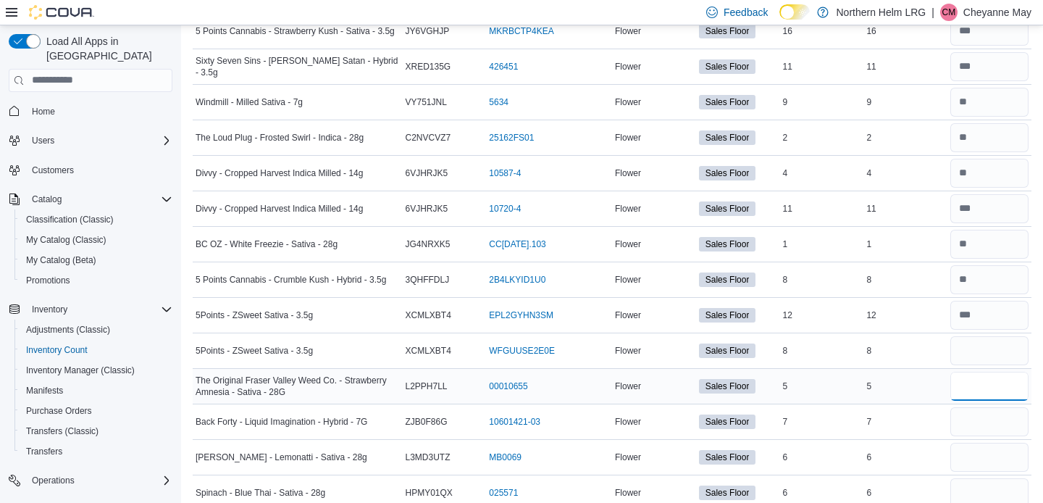
click at [974, 384] on input "number" at bounding box center [989, 386] width 78 height 29
type input "*"
click at [973, 416] on input "number" at bounding box center [989, 421] width 78 height 29
type input "*"
click at [971, 454] on input "number" at bounding box center [989, 457] width 78 height 29
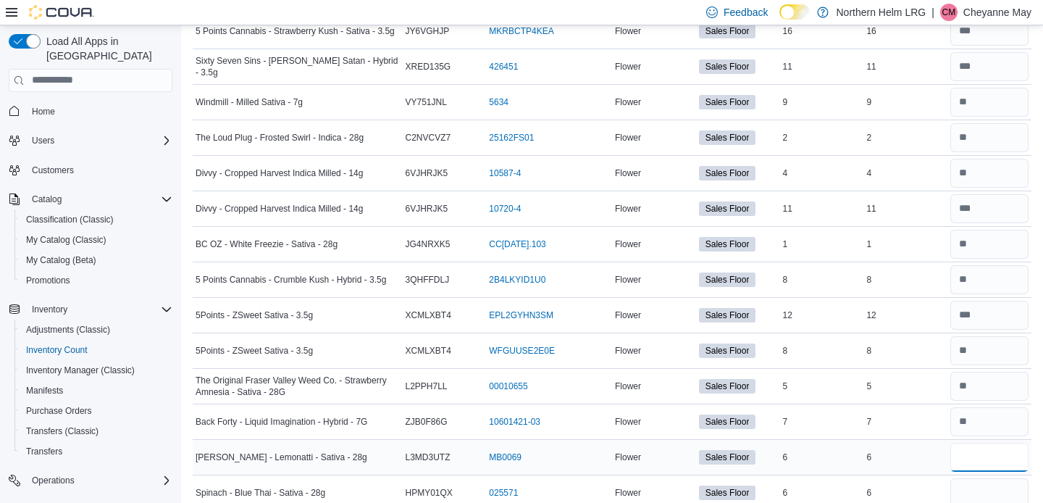
type input "*"
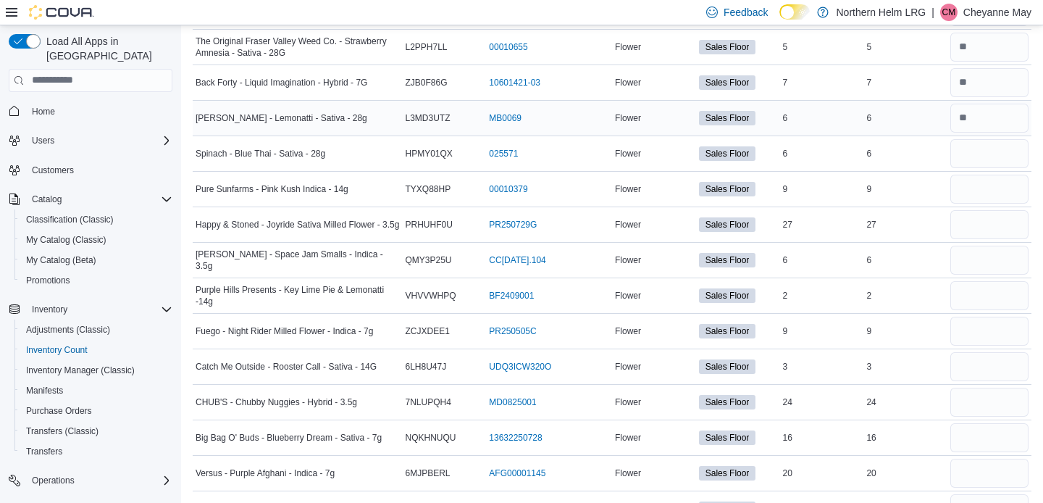
scroll to position [2111, 0]
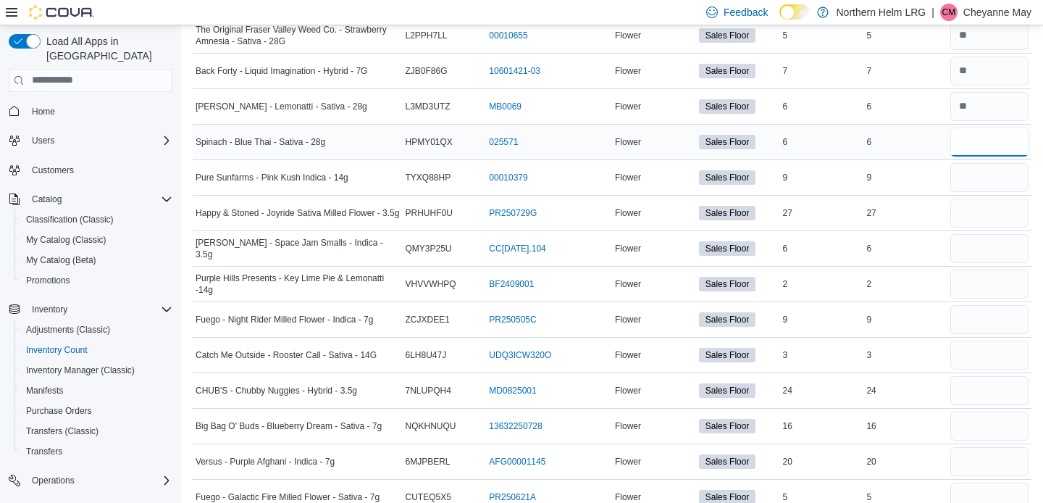
click at [1005, 144] on input "number" at bounding box center [989, 141] width 78 height 29
type input "*"
click at [995, 176] on input "number" at bounding box center [989, 177] width 78 height 29
type input "*"
click at [995, 204] on input "number" at bounding box center [989, 212] width 78 height 29
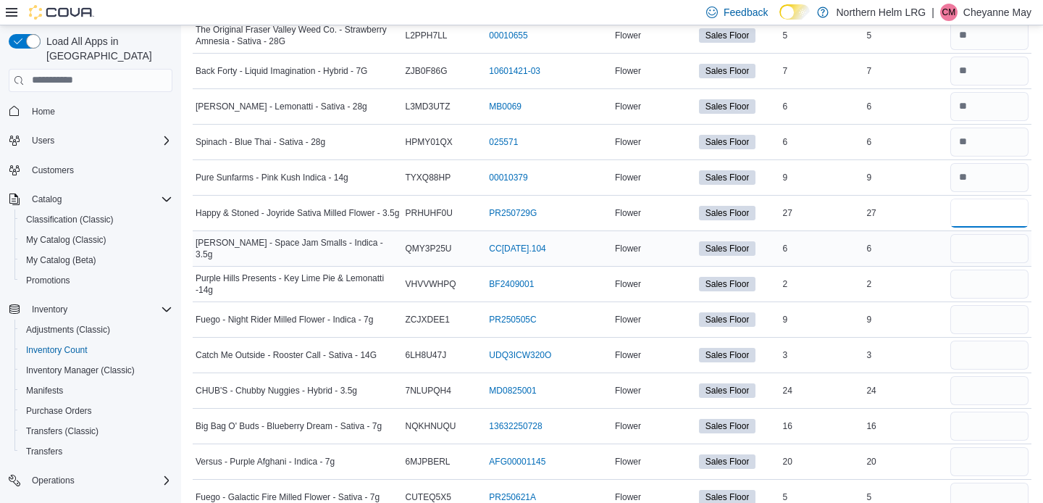
type input "**"
click at [991, 239] on input "number" at bounding box center [989, 248] width 78 height 29
type input "*"
click at [984, 280] on input "number" at bounding box center [989, 283] width 78 height 29
type input "*"
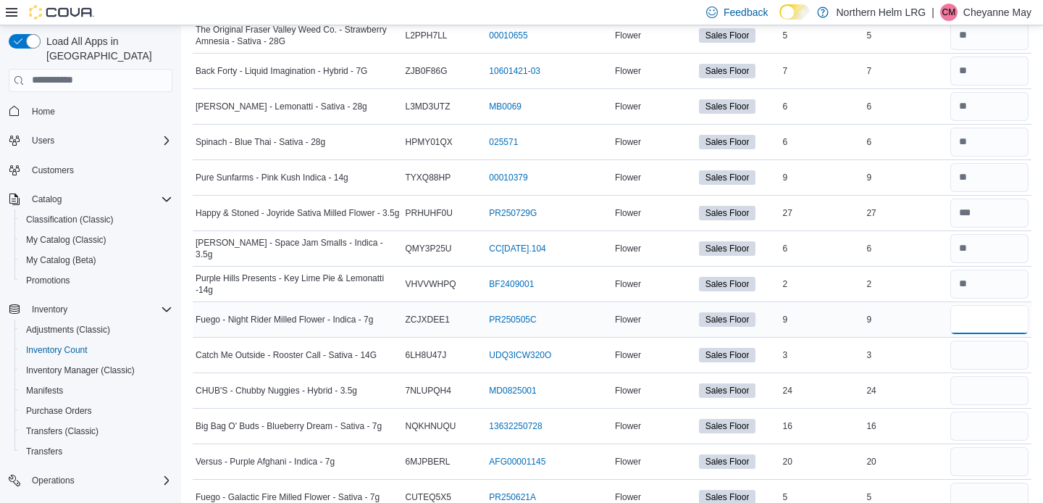
click at [981, 319] on input "number" at bounding box center [989, 319] width 78 height 29
type input "*"
click at [979, 354] on input "number" at bounding box center [989, 354] width 78 height 29
type input "*"
click at [973, 394] on input "number" at bounding box center [989, 390] width 78 height 29
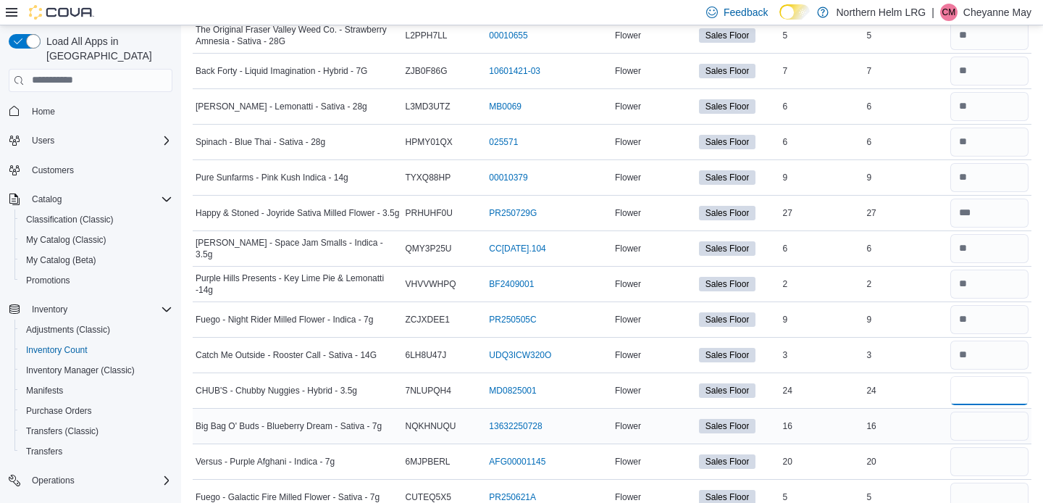
type input "**"
click at [973, 421] on input "number" at bounding box center [989, 425] width 78 height 29
type input "**"
click at [970, 456] on input "number" at bounding box center [989, 461] width 78 height 29
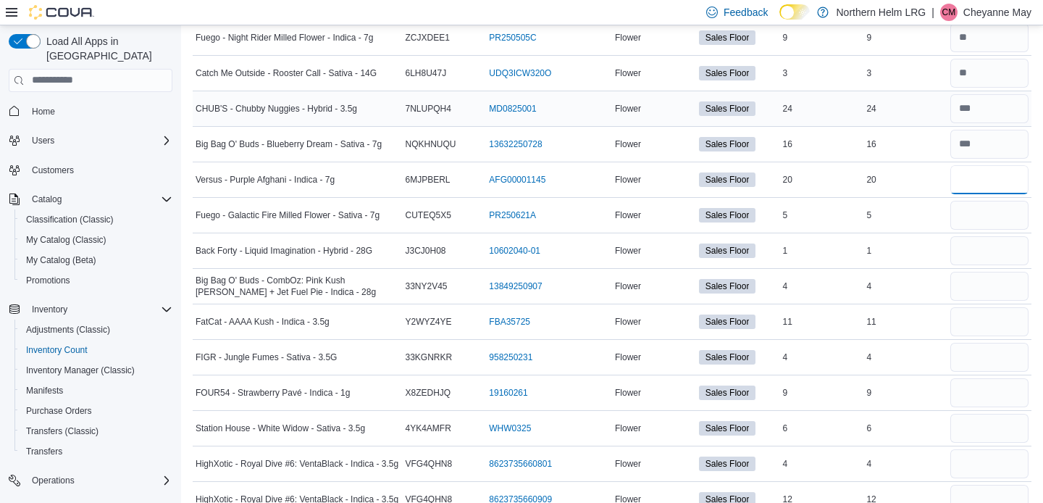
scroll to position [2406, 0]
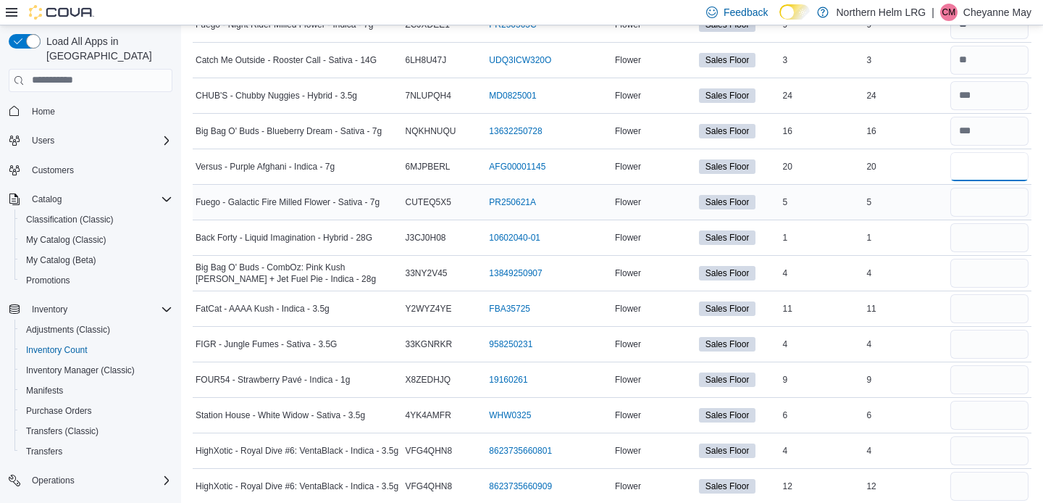
type input "**"
click at [1006, 196] on input "number" at bounding box center [989, 202] width 78 height 29
type input "*"
click at [1001, 232] on input "number" at bounding box center [989, 237] width 78 height 29
type input "*"
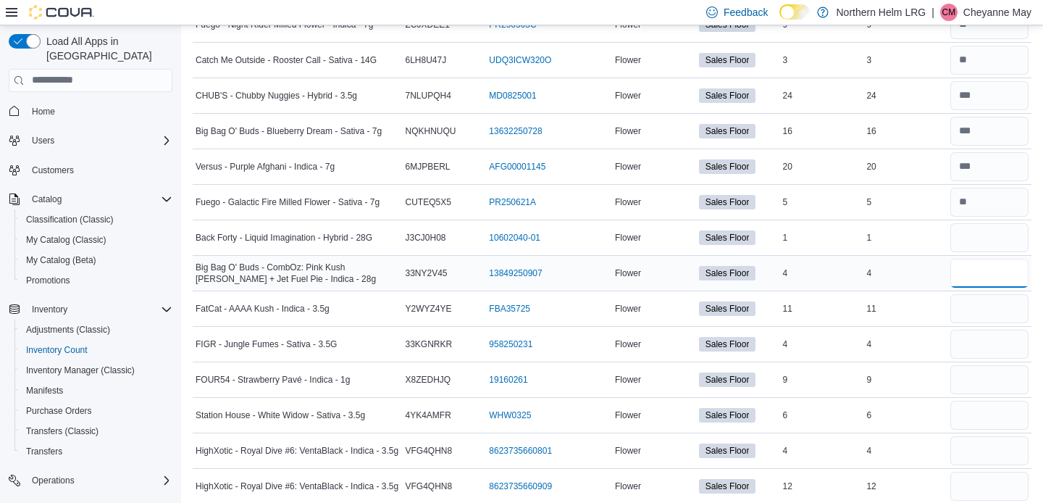
click at [997, 262] on input "number" at bounding box center [989, 273] width 78 height 29
type input "*"
click at [991, 306] on input "number" at bounding box center [989, 308] width 78 height 29
type input "**"
click at [988, 335] on input "number" at bounding box center [989, 344] width 78 height 29
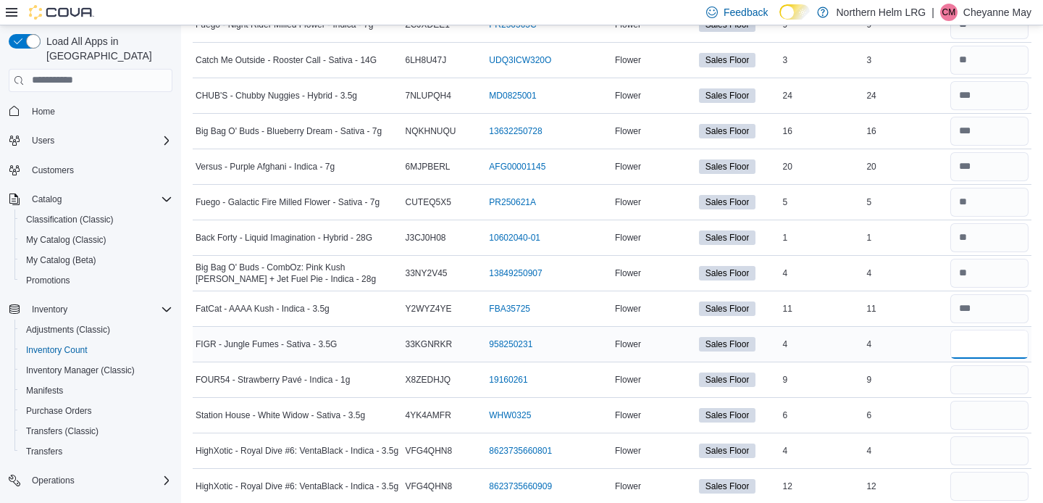
type input "*"
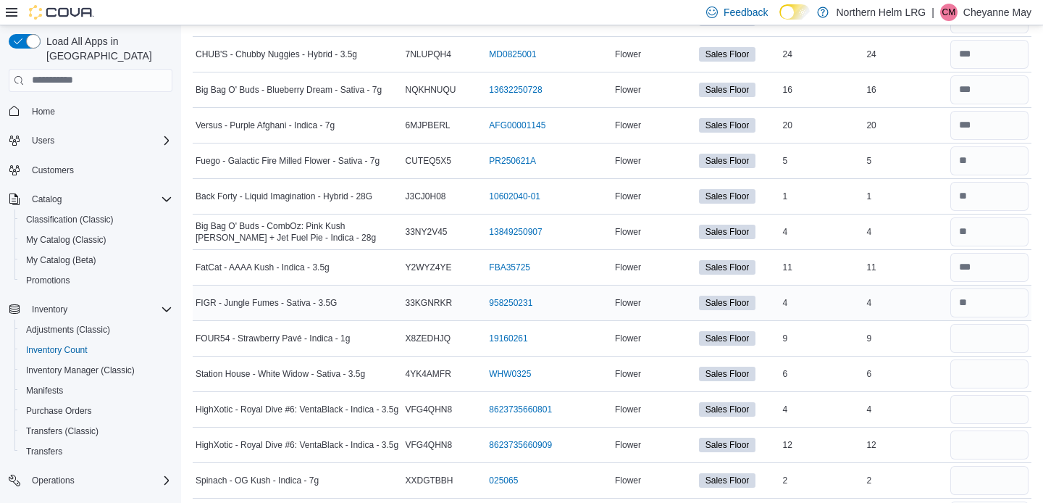
scroll to position [2453, 0]
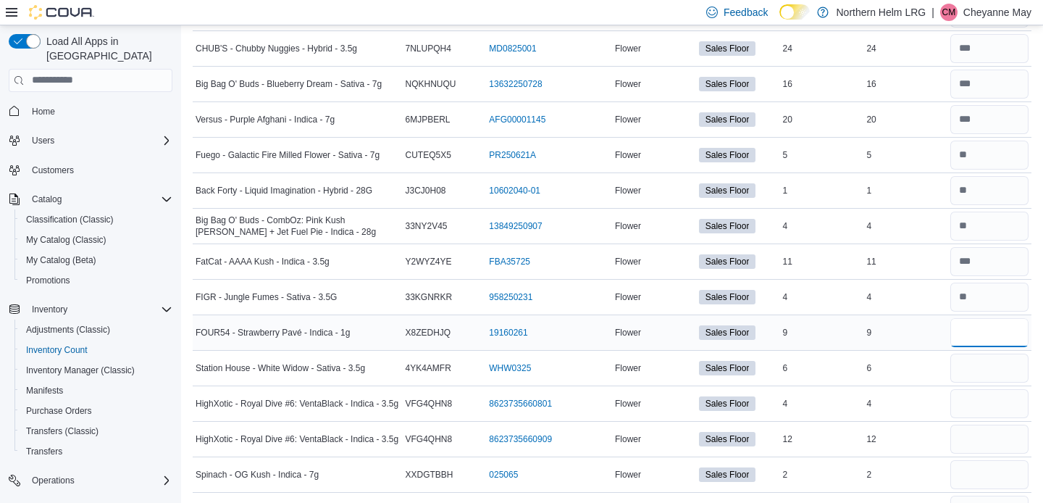
click at [994, 327] on input "number" at bounding box center [989, 332] width 78 height 29
type input "*"
click at [991, 363] on input "number" at bounding box center [989, 367] width 78 height 29
type input "*"
click at [989, 397] on input "number" at bounding box center [989, 403] width 78 height 29
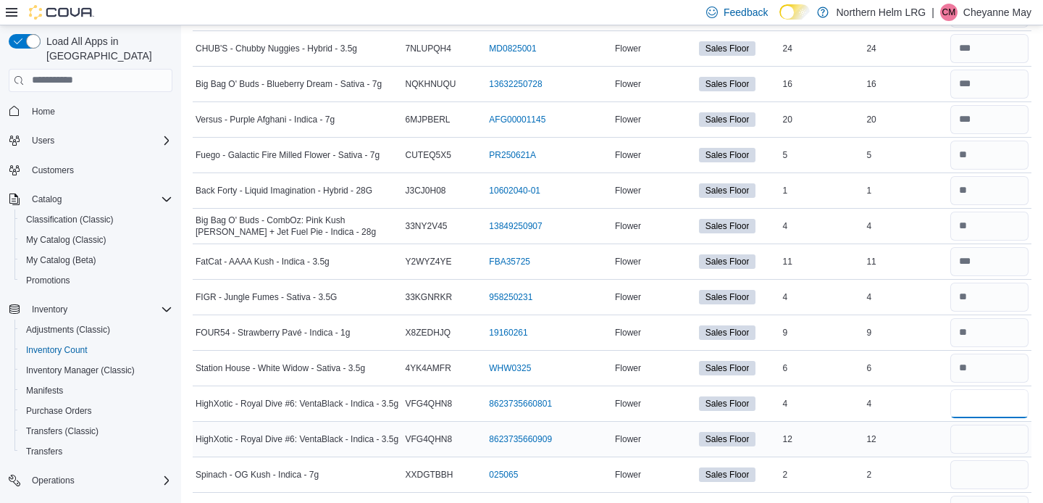
type input "*"
click at [986, 430] on input "number" at bounding box center [989, 438] width 78 height 29
type input "**"
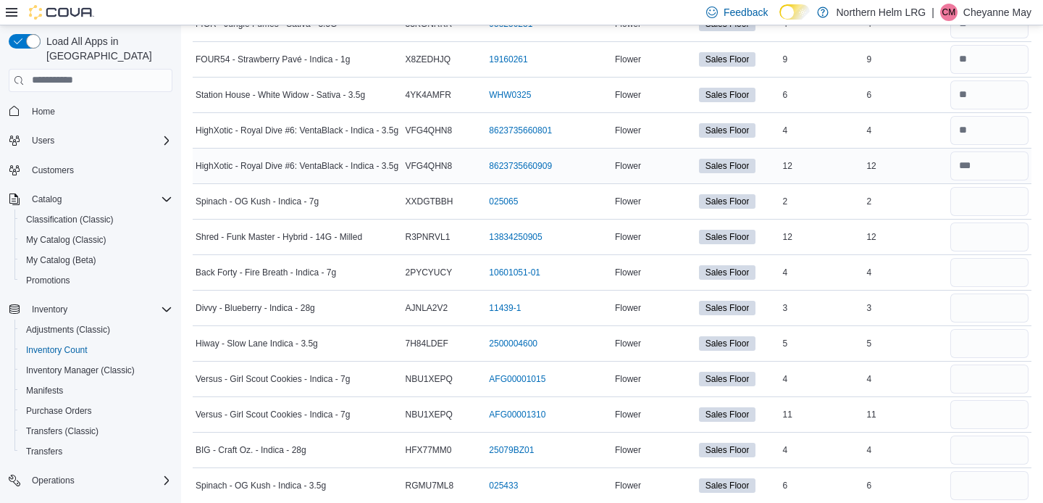
scroll to position [2762, 0]
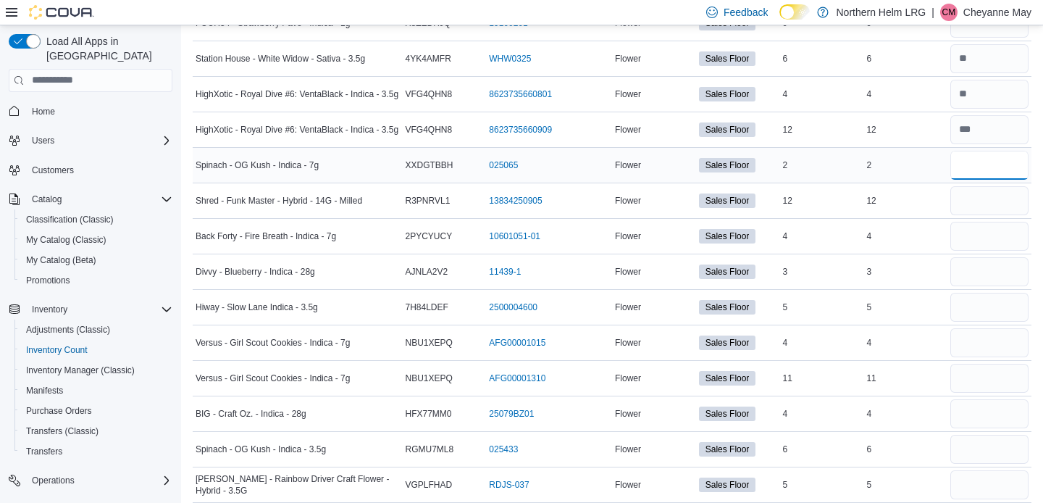
click at [1024, 156] on input "number" at bounding box center [989, 165] width 78 height 29
type input "*"
click at [1017, 193] on input "number" at bounding box center [989, 200] width 78 height 29
type input "**"
click at [1011, 230] on input "number" at bounding box center [989, 236] width 78 height 29
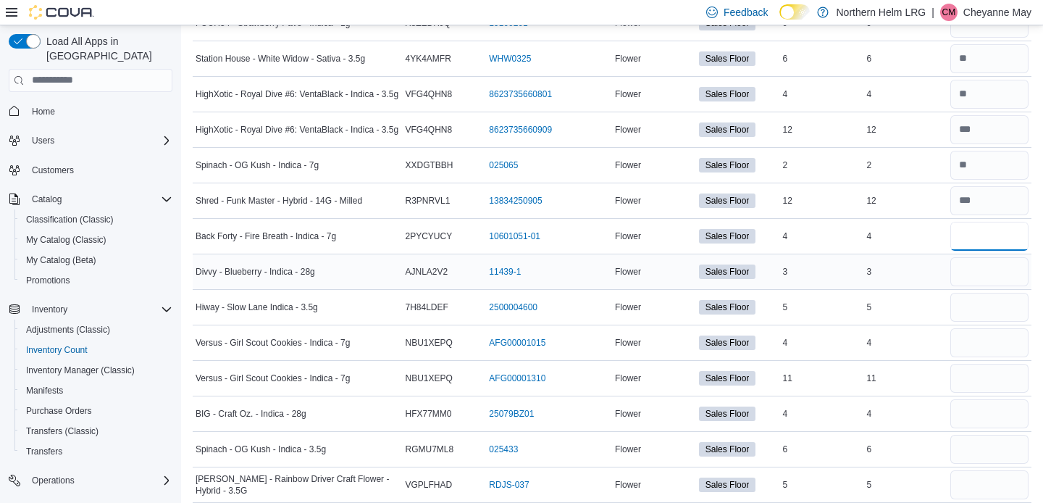
type input "*"
click at [1001, 272] on input "number" at bounding box center [989, 271] width 78 height 29
type input "*"
click at [996, 306] on input "number" at bounding box center [989, 307] width 78 height 29
type input "*"
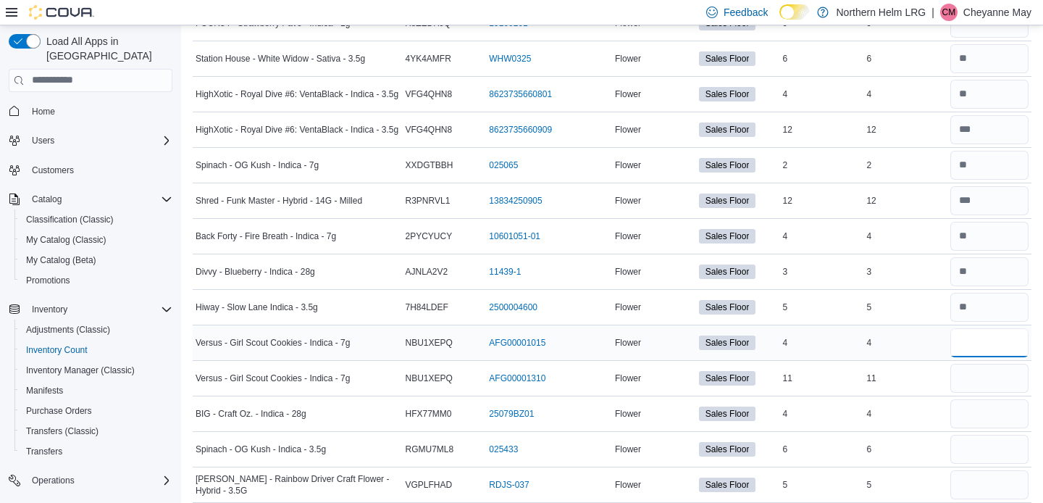
click at [988, 342] on input "number" at bounding box center [989, 342] width 78 height 29
type input "*"
click at [980, 373] on input "number" at bounding box center [989, 378] width 78 height 29
type input "**"
click at [979, 406] on input "number" at bounding box center [989, 413] width 78 height 29
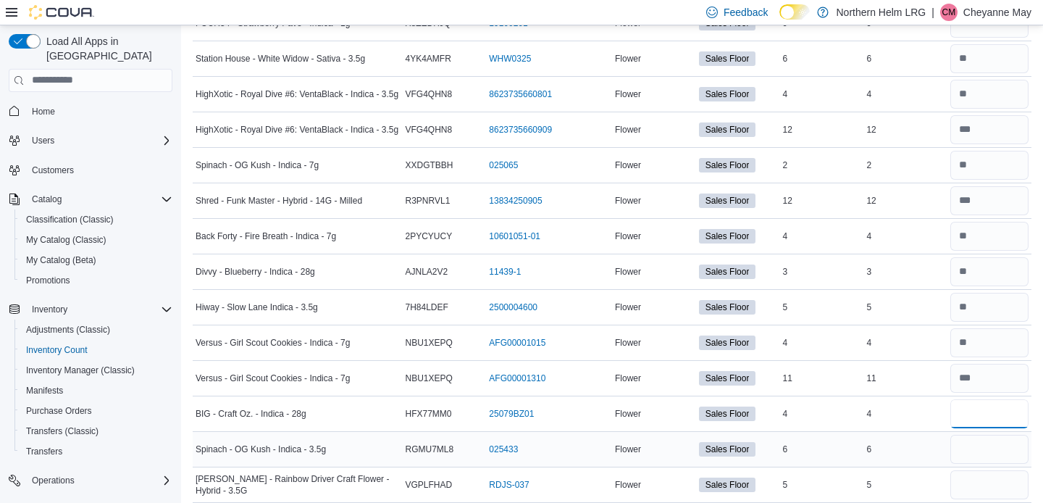
type input "*"
click at [974, 442] on input "number" at bounding box center [989, 449] width 78 height 29
type input "*"
click at [977, 475] on input "number" at bounding box center [989, 484] width 78 height 29
type input "*"
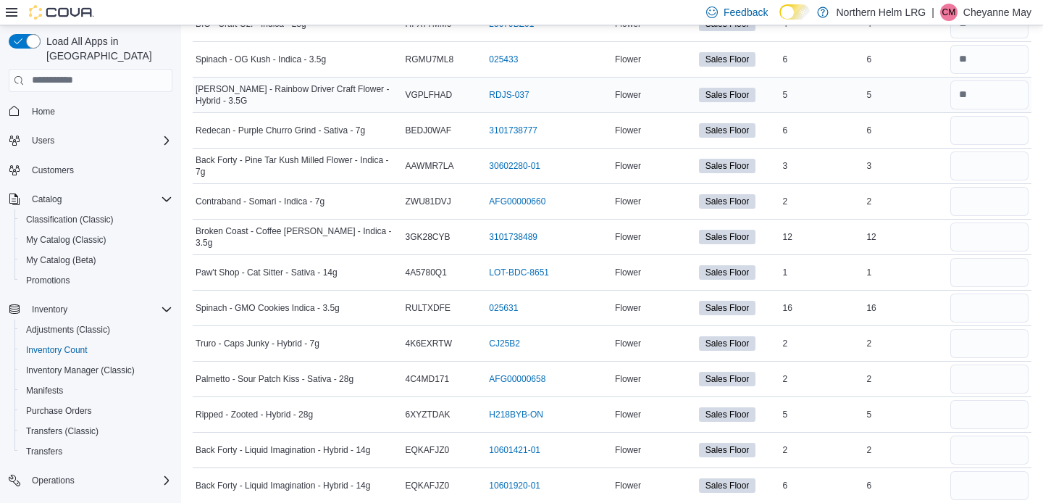
scroll to position [3158, 0]
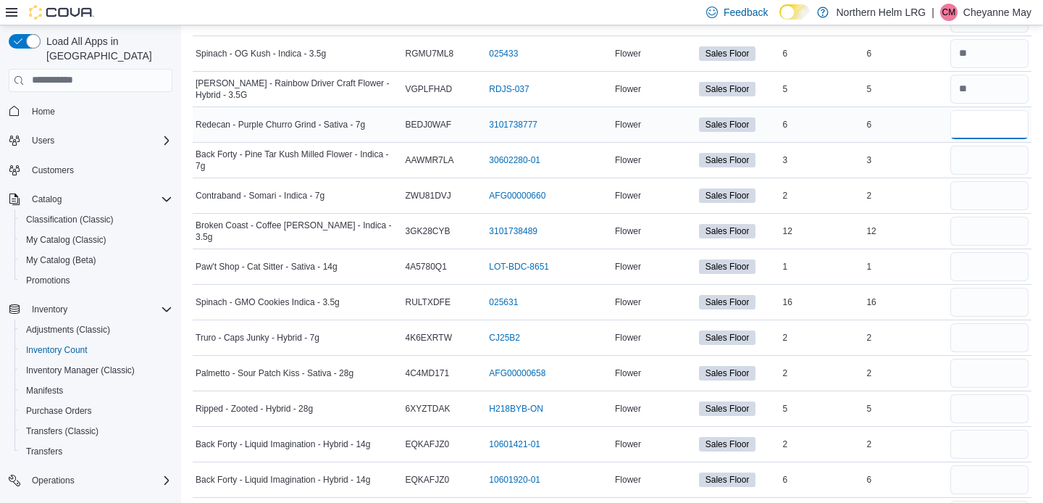
click at [1012, 130] on input "number" at bounding box center [989, 124] width 78 height 29
type input "*"
click at [1010, 159] on input "number" at bounding box center [989, 160] width 78 height 29
type input "*"
click at [1007, 186] on input "number" at bounding box center [989, 195] width 78 height 29
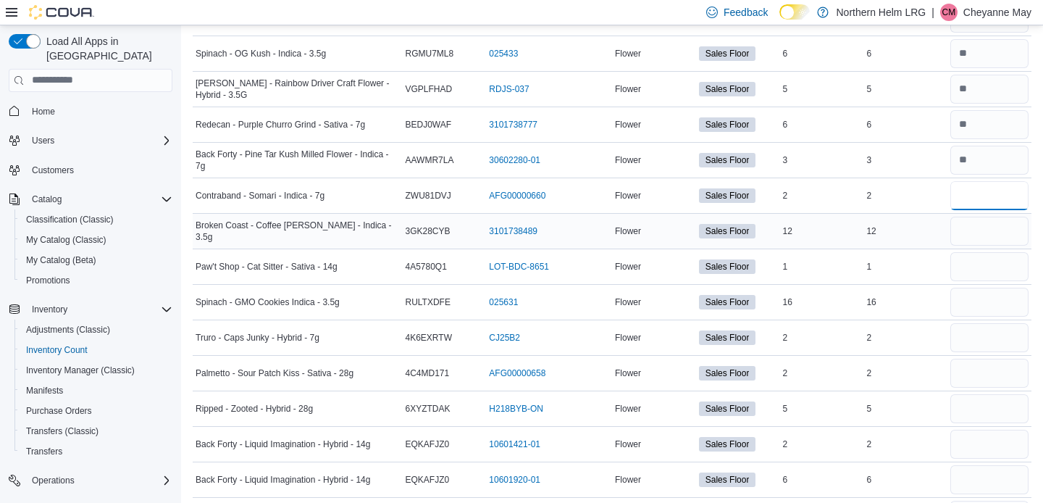
type input "*"
click at [1002, 223] on input "number" at bounding box center [989, 231] width 78 height 29
type input "**"
click at [994, 262] on input "number" at bounding box center [989, 266] width 78 height 29
type input "*"
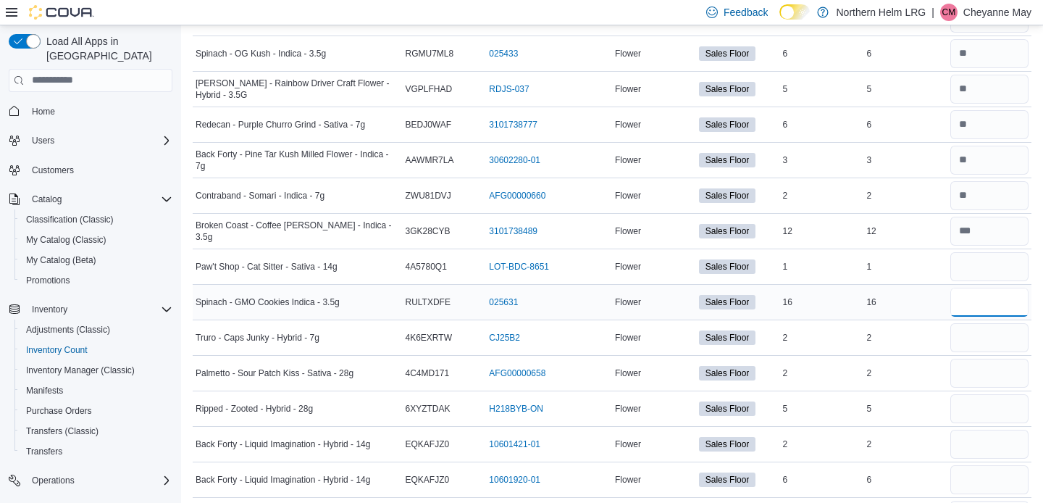
click at [991, 291] on input "number" at bounding box center [989, 302] width 78 height 29
type input "**"
click at [987, 328] on input "number" at bounding box center [989, 337] width 78 height 29
type input "*"
click at [979, 366] on input "number" at bounding box center [989, 373] width 78 height 29
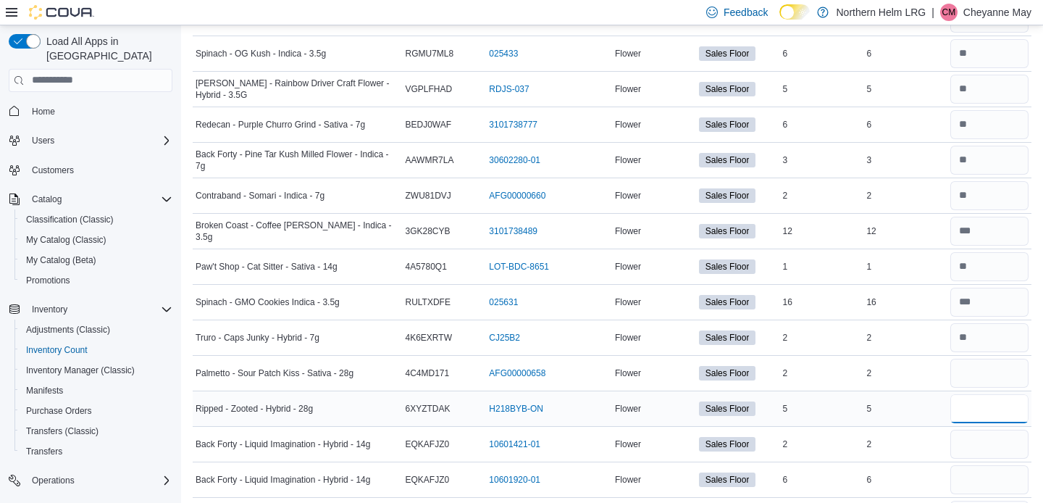
click at [978, 405] on input "number" at bounding box center [989, 408] width 78 height 29
click at [979, 440] on input "number" at bounding box center [989, 444] width 78 height 29
click at [980, 472] on input "number" at bounding box center [989, 479] width 78 height 29
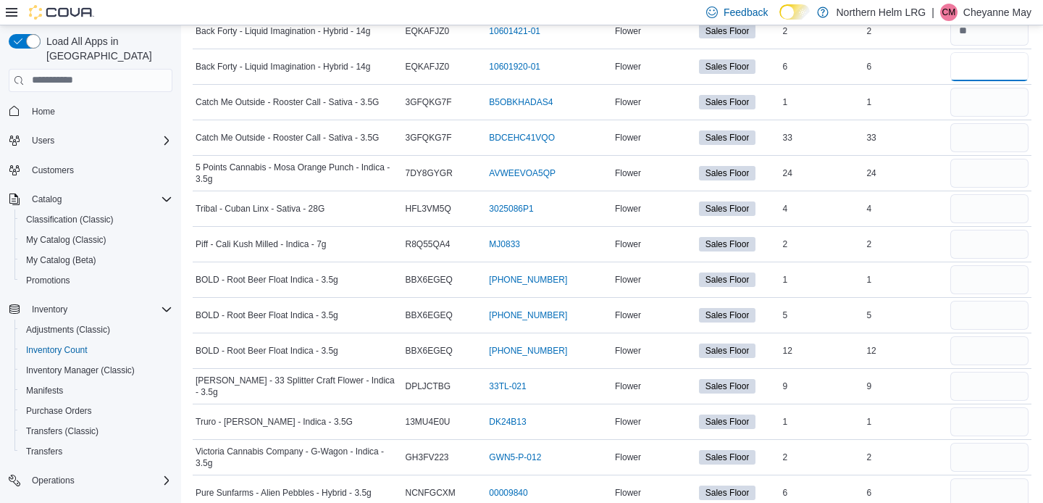
scroll to position [3582, 0]
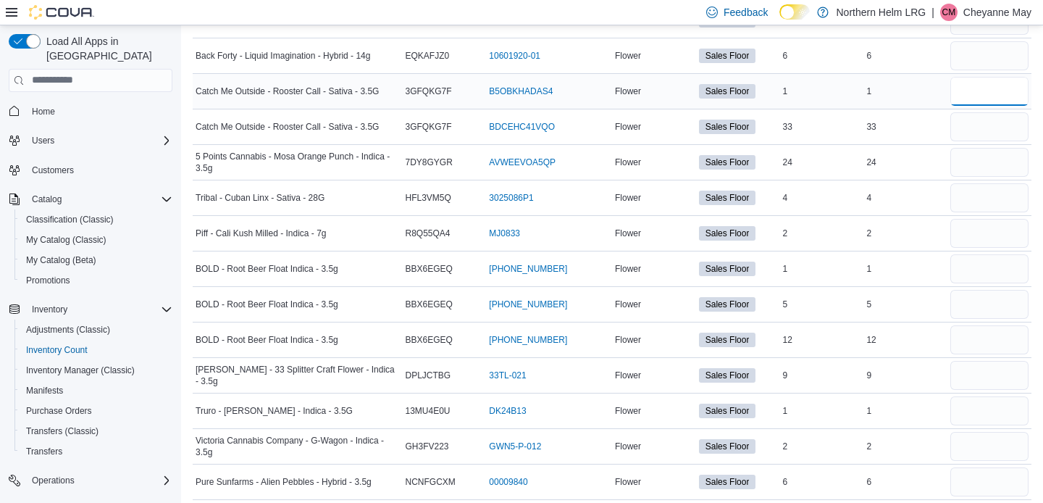
click at [1013, 88] on input "number" at bounding box center [989, 91] width 78 height 29
click at [1013, 125] on input "number" at bounding box center [989, 126] width 78 height 29
click at [1005, 154] on input "number" at bounding box center [989, 162] width 78 height 29
click at [1001, 187] on input "number" at bounding box center [989, 197] width 78 height 29
click at [989, 225] on input "number" at bounding box center [989, 233] width 78 height 29
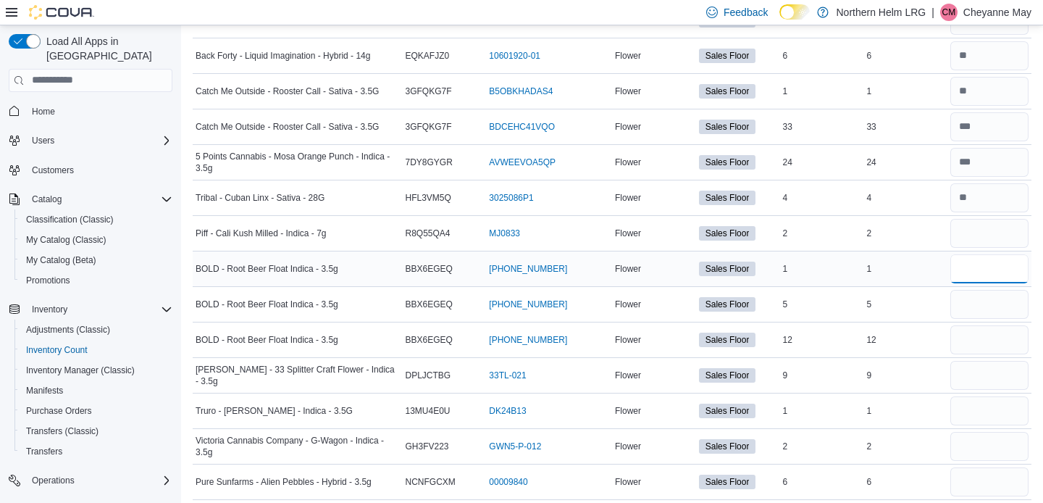
click at [987, 259] on input "number" at bounding box center [989, 268] width 78 height 29
click at [979, 303] on input "number" at bounding box center [989, 304] width 78 height 29
click at [968, 339] on input "number" at bounding box center [989, 339] width 78 height 29
click at [963, 367] on input "number" at bounding box center [989, 375] width 78 height 29
click at [962, 403] on input "number" at bounding box center [989, 410] width 78 height 29
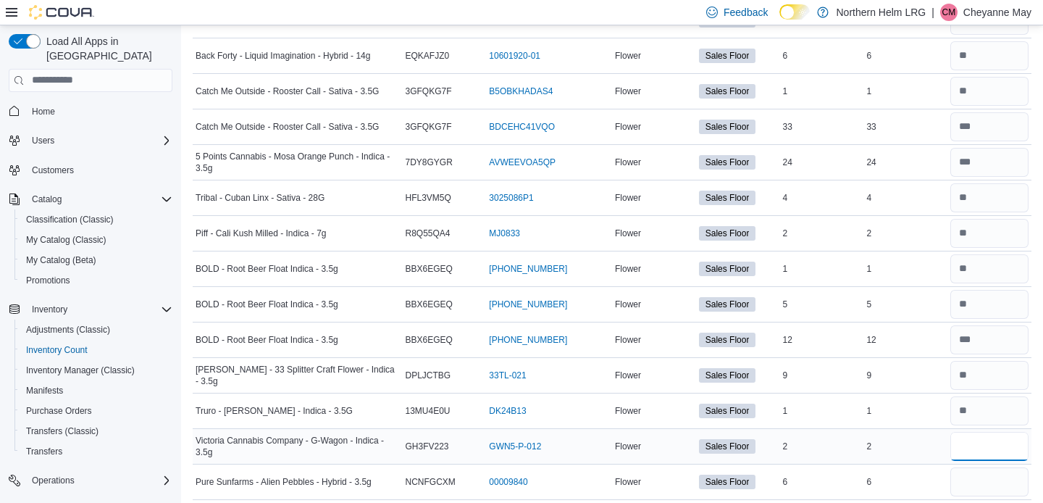
click at [965, 441] on input "number" at bounding box center [989, 446] width 78 height 29
click at [976, 481] on input "number" at bounding box center [989, 481] width 78 height 29
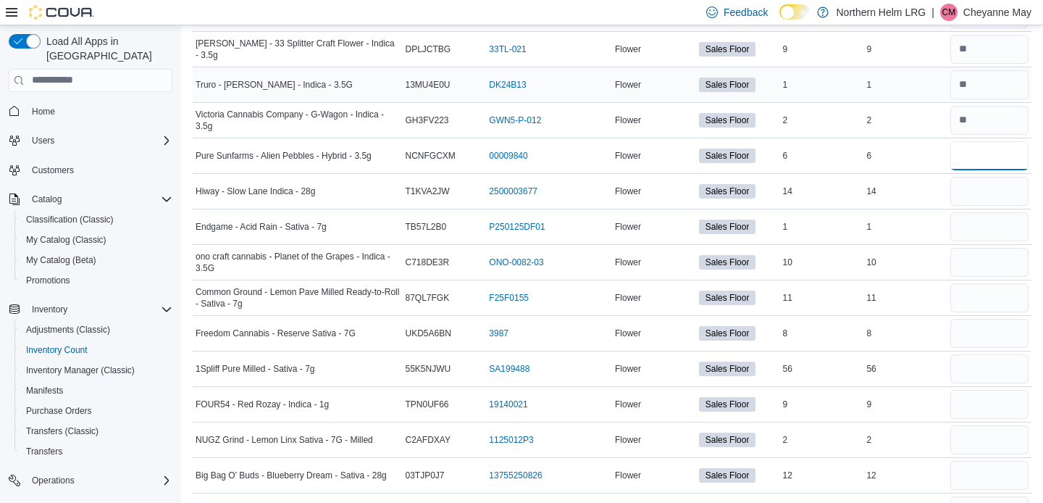
scroll to position [3951, 0]
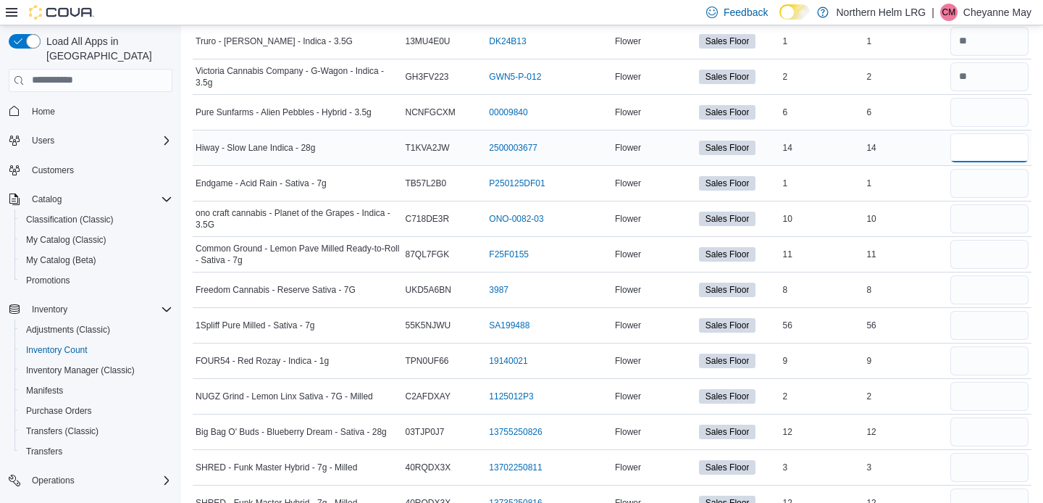
click at [1002, 142] on input "number" at bounding box center [989, 147] width 78 height 29
click at [993, 181] on input "number" at bounding box center [989, 183] width 78 height 29
click at [986, 219] on input "number" at bounding box center [989, 218] width 78 height 29
click at [981, 247] on input "number" at bounding box center [989, 254] width 78 height 29
click at [980, 275] on input "number" at bounding box center [989, 289] width 78 height 29
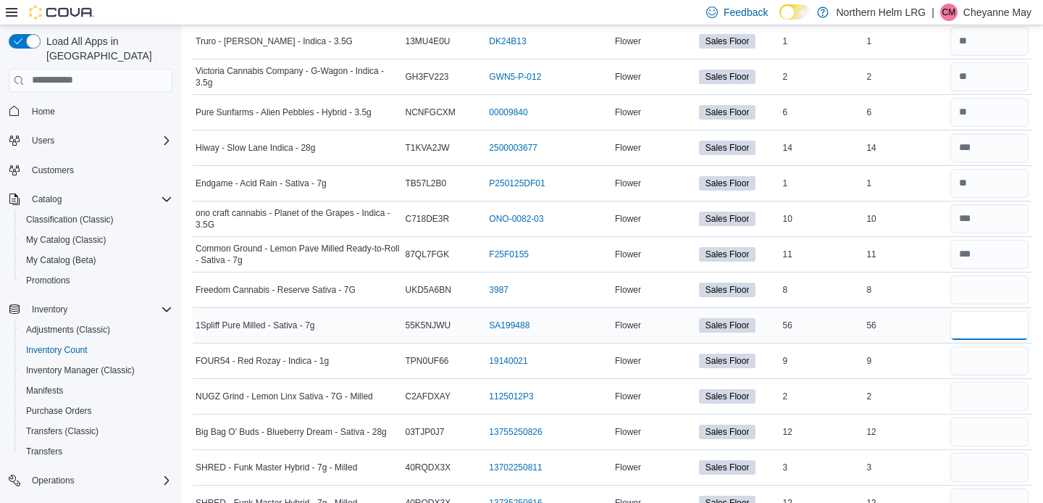
click at [977, 319] on input "number" at bounding box center [989, 325] width 78 height 29
click at [970, 353] on input "number" at bounding box center [989, 360] width 78 height 29
click at [975, 390] on input "number" at bounding box center [989, 396] width 78 height 29
click at [976, 429] on input "number" at bounding box center [989, 431] width 78 height 29
click at [976, 458] on input "number" at bounding box center [989, 467] width 78 height 29
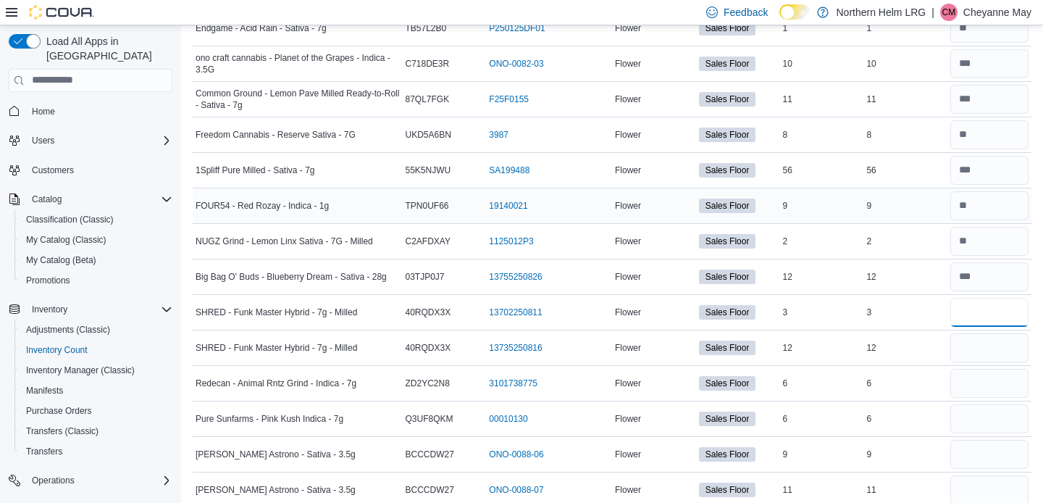
scroll to position [4171, 0]
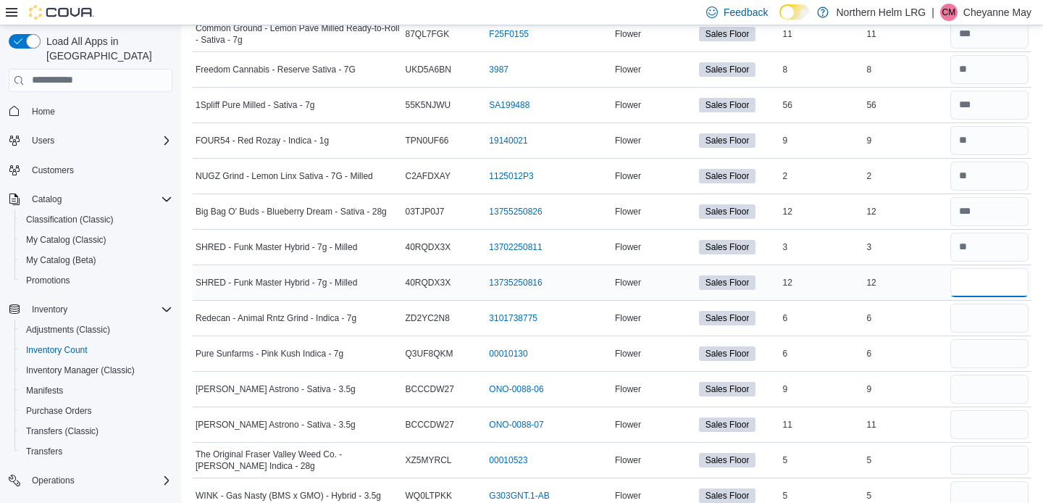
click at [1004, 281] on input "number" at bounding box center [989, 282] width 78 height 29
click at [992, 313] on input "number" at bounding box center [989, 317] width 78 height 29
click at [988, 349] on input "number" at bounding box center [989, 353] width 78 height 29
click at [984, 385] on input "number" at bounding box center [989, 388] width 78 height 29
click at [978, 419] on input "number" at bounding box center [989, 424] width 78 height 29
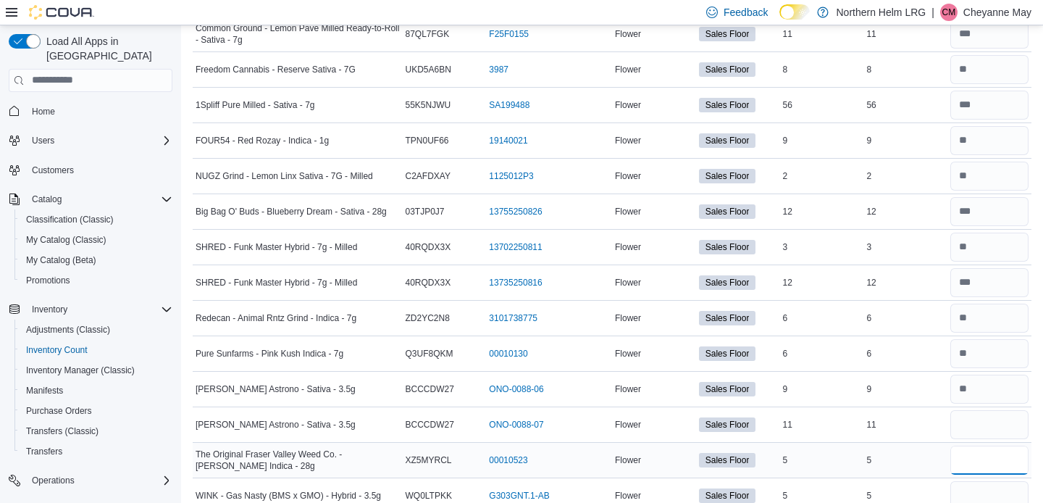
click at [971, 452] on input "number" at bounding box center [989, 459] width 78 height 29
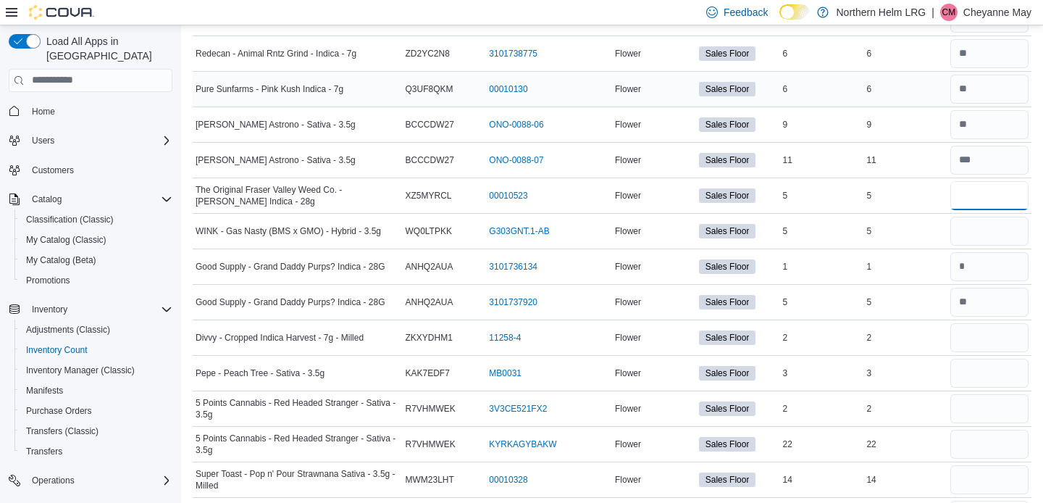
scroll to position [4446, 0]
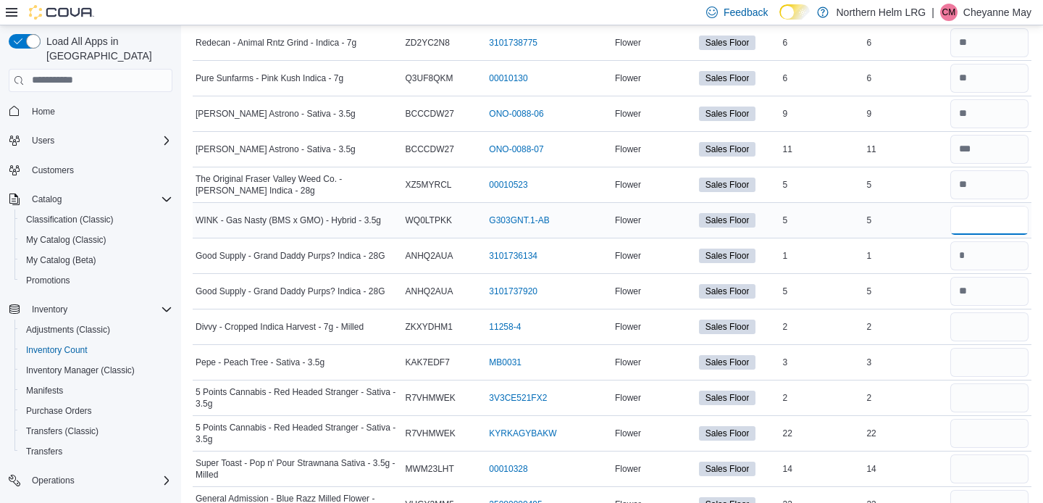
click at [1013, 206] on input "number" at bounding box center [989, 220] width 78 height 29
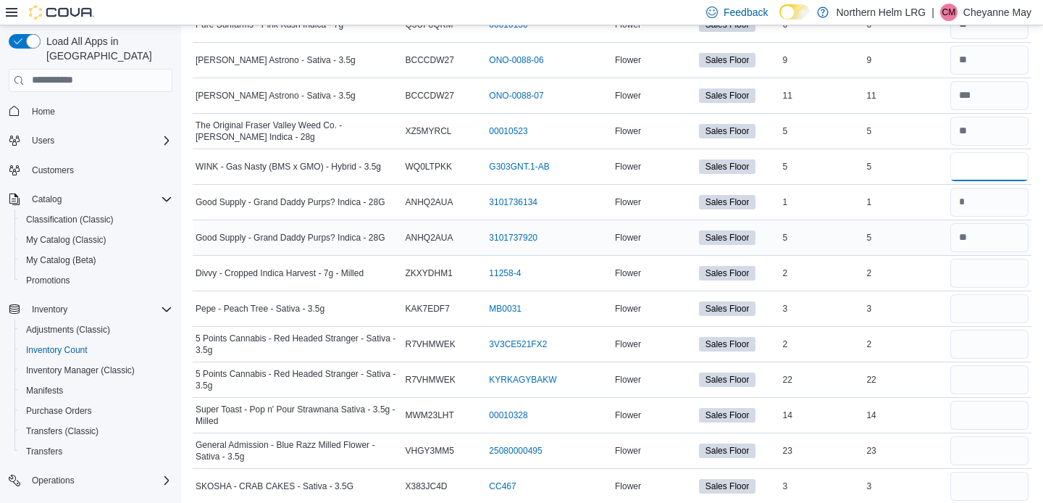
scroll to position [4509, 0]
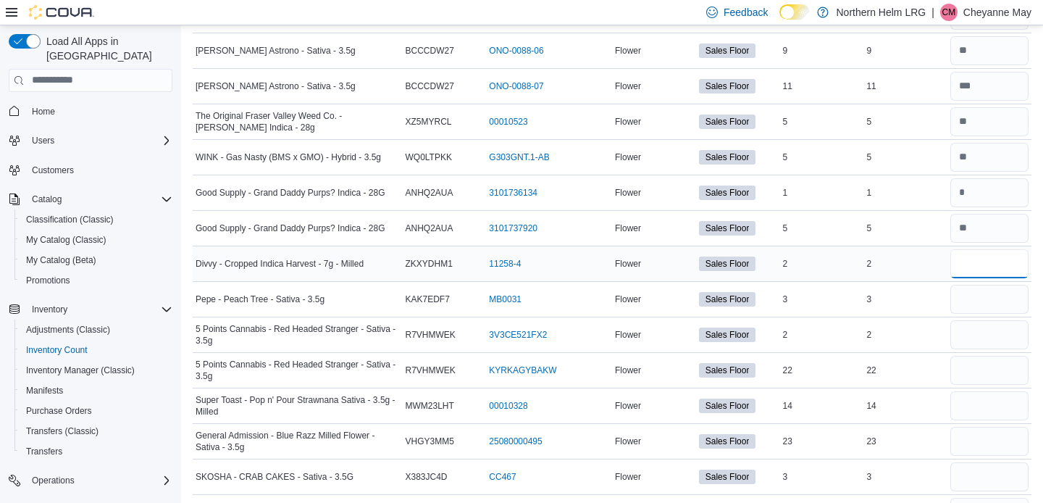
click at [989, 267] on input "number" at bounding box center [989, 263] width 78 height 29
click at [979, 298] on input "number" at bounding box center [989, 299] width 78 height 29
click at [971, 322] on input "number" at bounding box center [989, 334] width 78 height 29
click at [970, 363] on input "number" at bounding box center [989, 370] width 78 height 29
click at [973, 403] on input "number" at bounding box center [989, 405] width 78 height 29
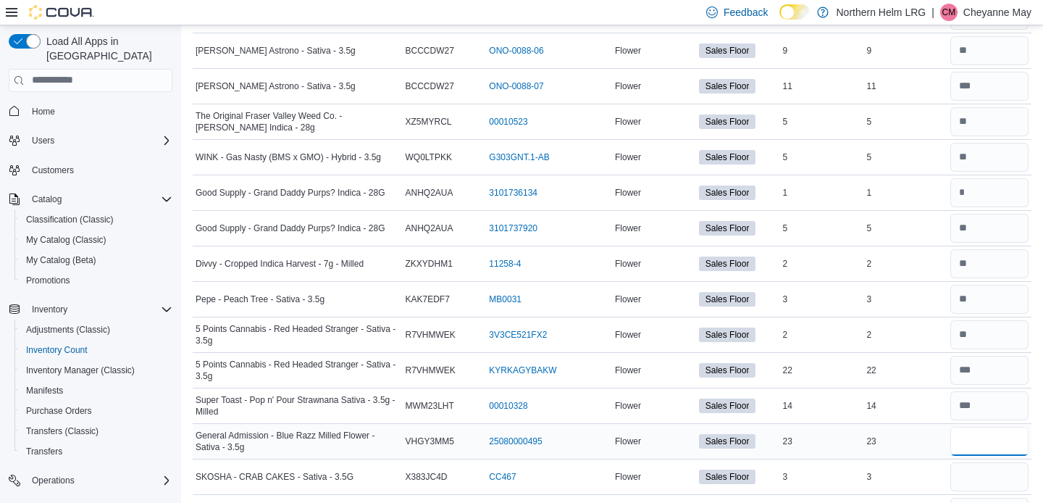
click at [970, 440] on input "number" at bounding box center [989, 441] width 78 height 29
click at [976, 475] on input "number" at bounding box center [989, 476] width 78 height 29
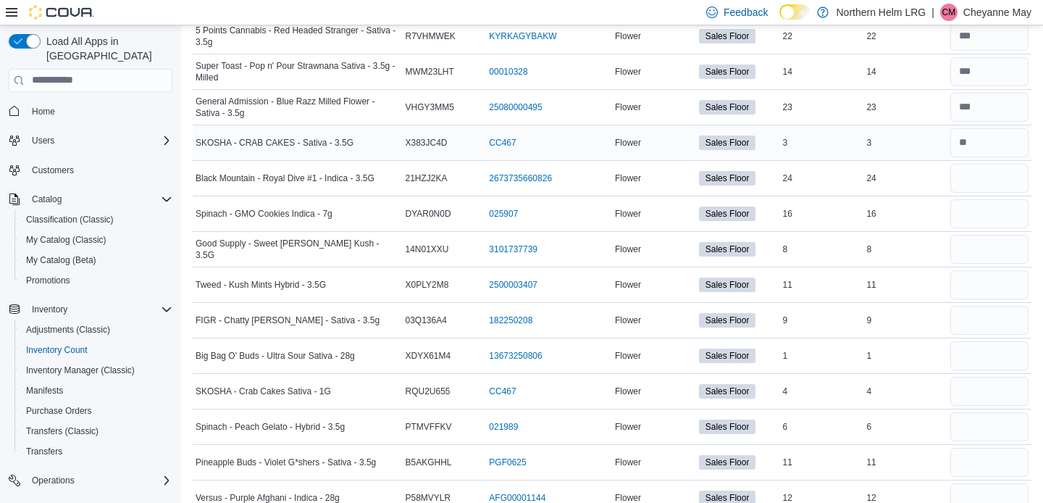
scroll to position [4849, 0]
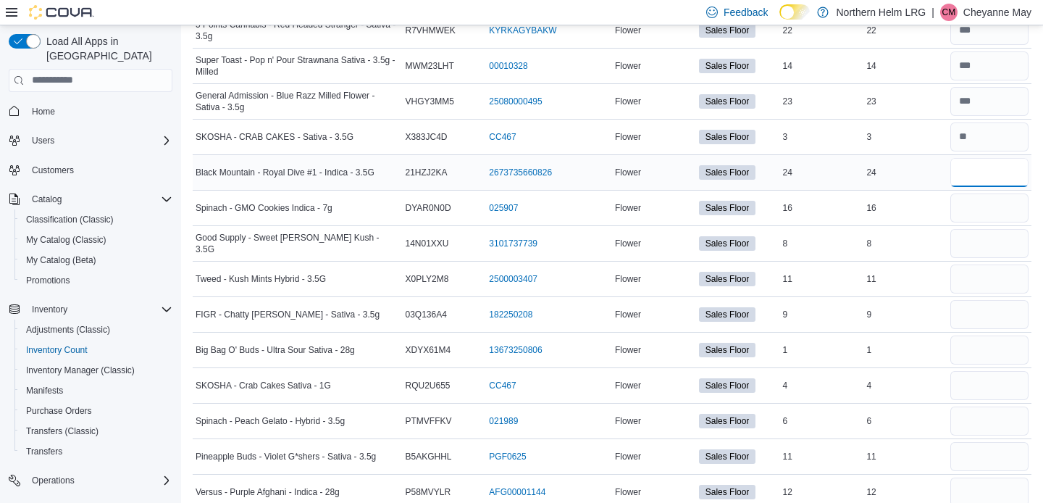
click at [984, 176] on input "number" at bounding box center [989, 172] width 78 height 29
click at [979, 207] on input "number" at bounding box center [989, 207] width 78 height 29
click at [970, 243] on input "number" at bounding box center [989, 243] width 78 height 29
click at [973, 271] on input "number" at bounding box center [989, 278] width 78 height 29
click at [974, 310] on input "number" at bounding box center [989, 314] width 78 height 29
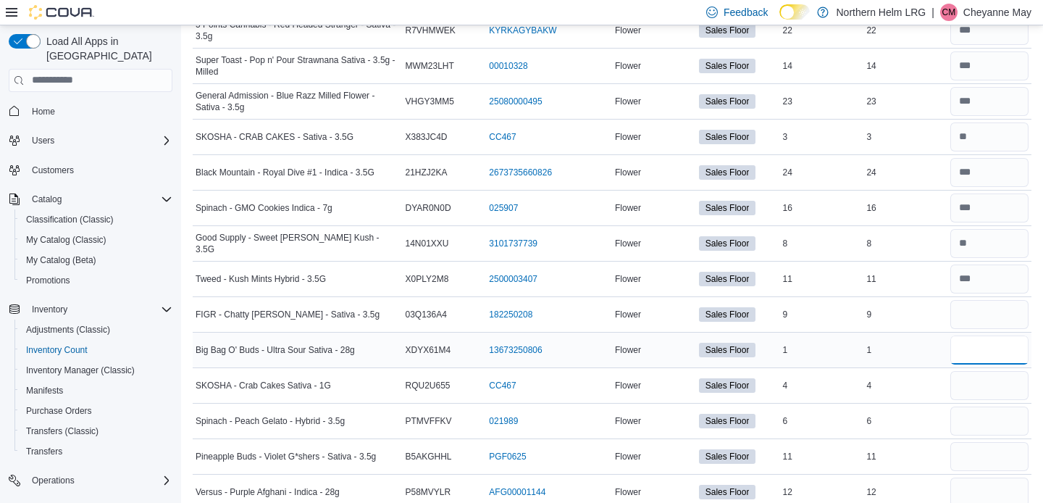
click at [978, 345] on input "number" at bounding box center [989, 349] width 78 height 29
click at [979, 380] on input "number" at bounding box center [989, 385] width 78 height 29
click at [976, 422] on input "number" at bounding box center [989, 420] width 78 height 29
click at [972, 457] on input "number" at bounding box center [989, 456] width 78 height 29
click at [974, 487] on input "number" at bounding box center [989, 491] width 78 height 29
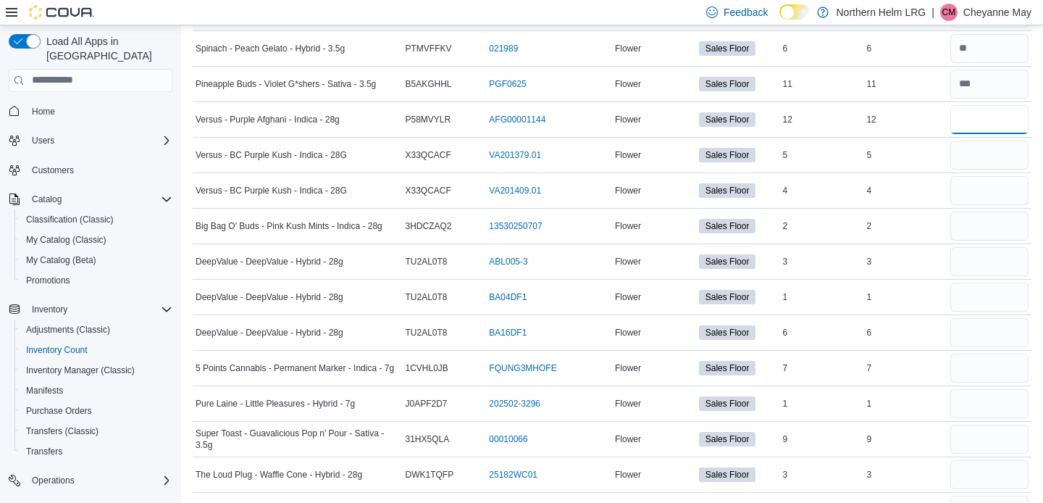
scroll to position [5237, 0]
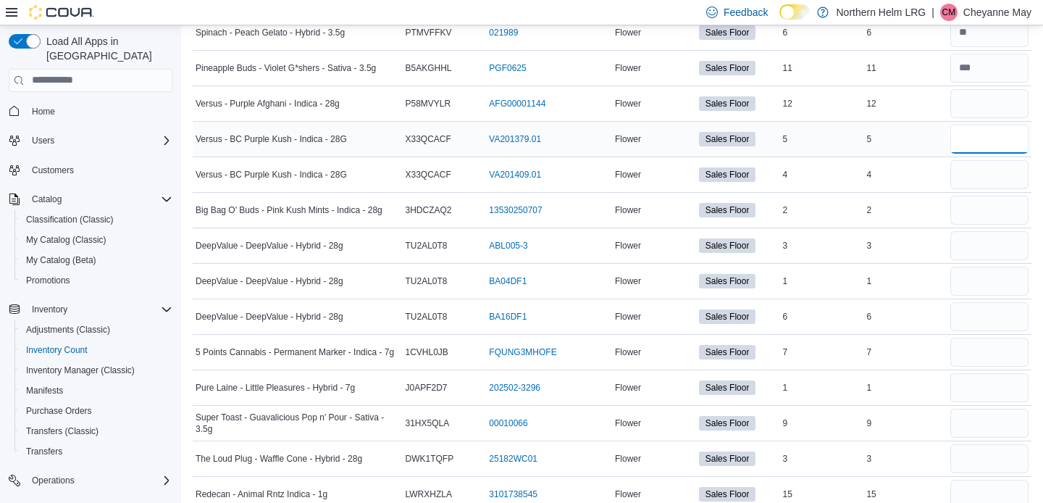
click at [981, 133] on input "number" at bounding box center [989, 139] width 78 height 29
click at [977, 169] on input "number" at bounding box center [989, 174] width 78 height 29
click at [973, 205] on input "number" at bounding box center [989, 210] width 78 height 29
click at [976, 241] on input "number" at bounding box center [989, 245] width 78 height 29
click at [975, 275] on input "number" at bounding box center [989, 281] width 78 height 29
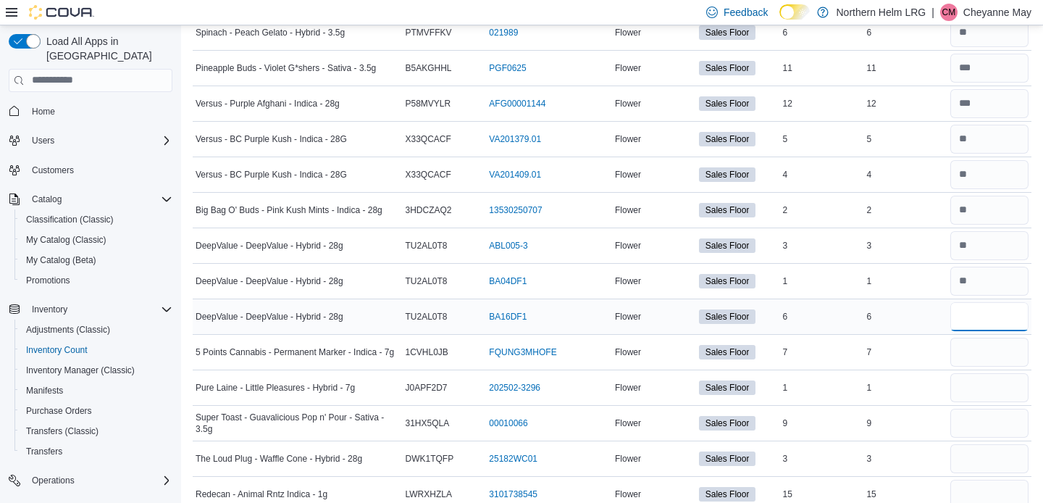
click at [974, 308] on input "number" at bounding box center [989, 316] width 78 height 29
click at [976, 347] on input "number" at bounding box center [989, 352] width 78 height 29
click at [975, 384] on input "number" at bounding box center [989, 387] width 78 height 29
click at [970, 417] on input "number" at bounding box center [989, 423] width 78 height 29
click at [976, 451] on input "number" at bounding box center [989, 458] width 78 height 29
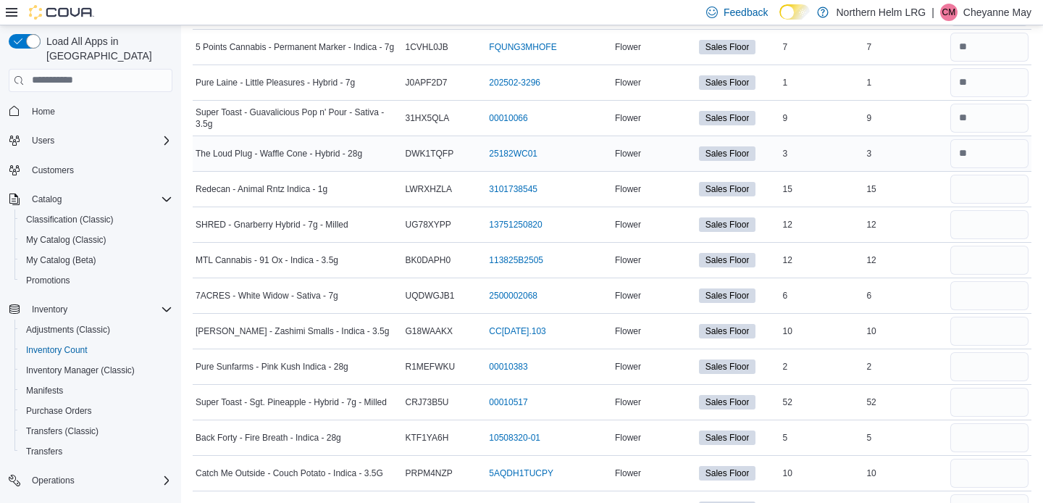
scroll to position [5560, 0]
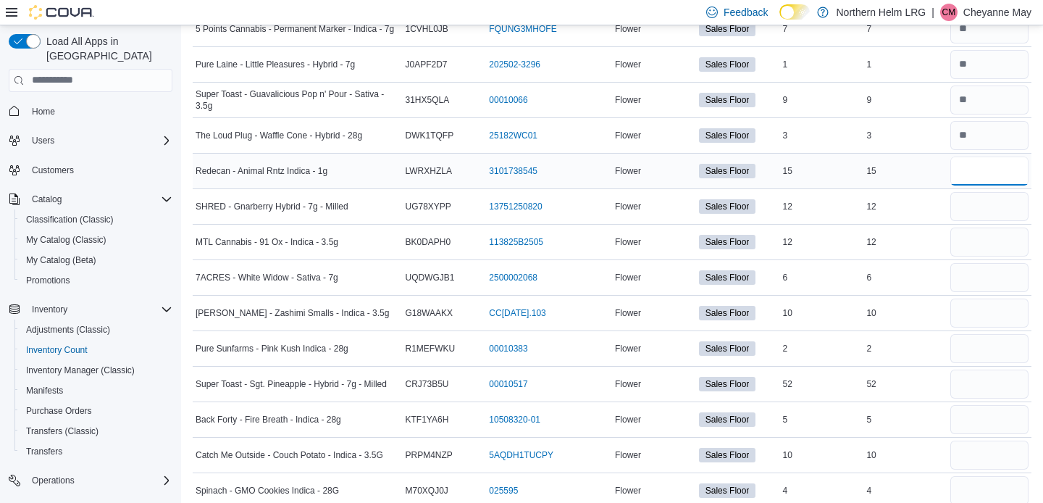
click at [1000, 170] on input "number" at bounding box center [989, 170] width 78 height 29
click at [984, 209] on input "number" at bounding box center [989, 206] width 78 height 29
click at [984, 236] on input "number" at bounding box center [989, 241] width 78 height 29
click at [977, 272] on input "number" at bounding box center [989, 277] width 78 height 29
click at [976, 301] on input "number" at bounding box center [989, 312] width 78 height 29
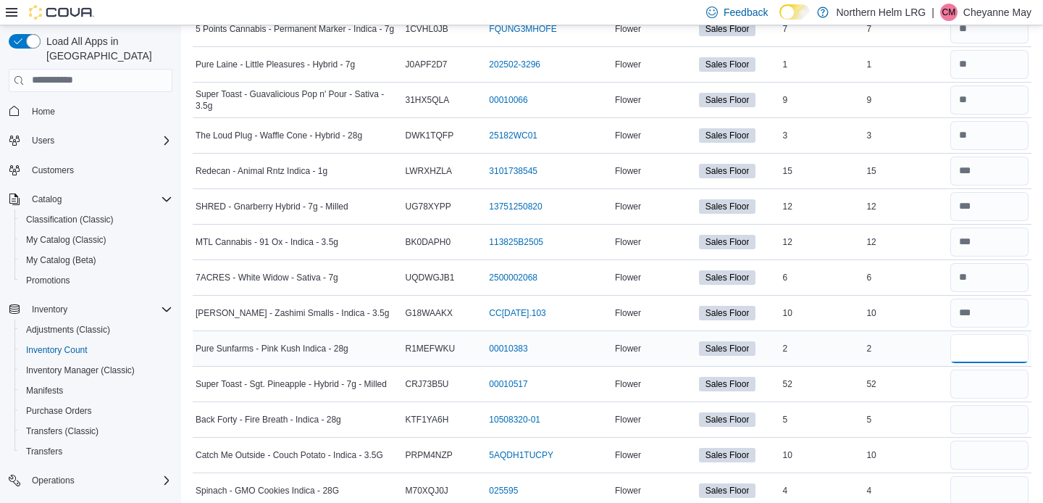
click at [978, 347] on input "number" at bounding box center [989, 348] width 78 height 29
click at [979, 383] on input "number" at bounding box center [989, 383] width 78 height 29
click at [978, 415] on input "number" at bounding box center [989, 419] width 78 height 29
click at [980, 448] on input "number" at bounding box center [989, 454] width 78 height 29
click at [976, 481] on input "number" at bounding box center [989, 490] width 78 height 29
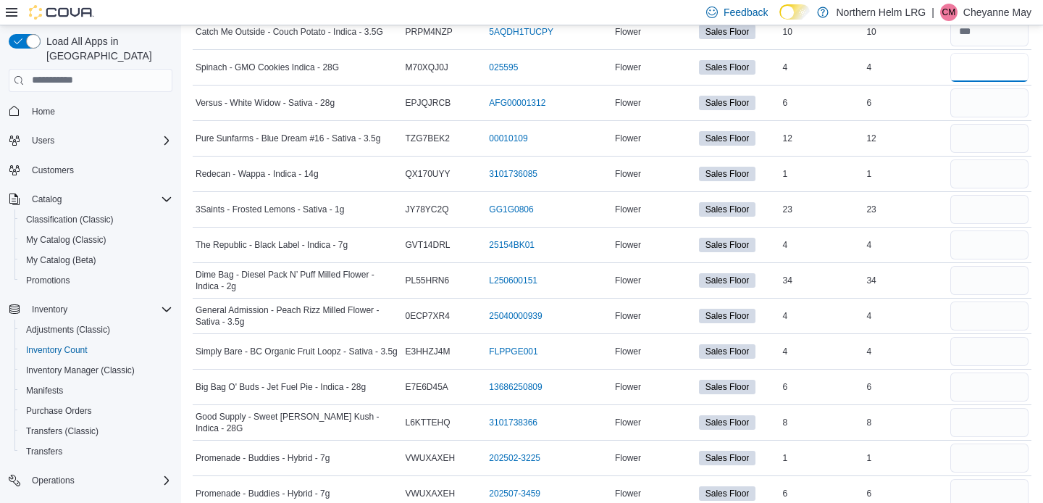
scroll to position [5989, 0]
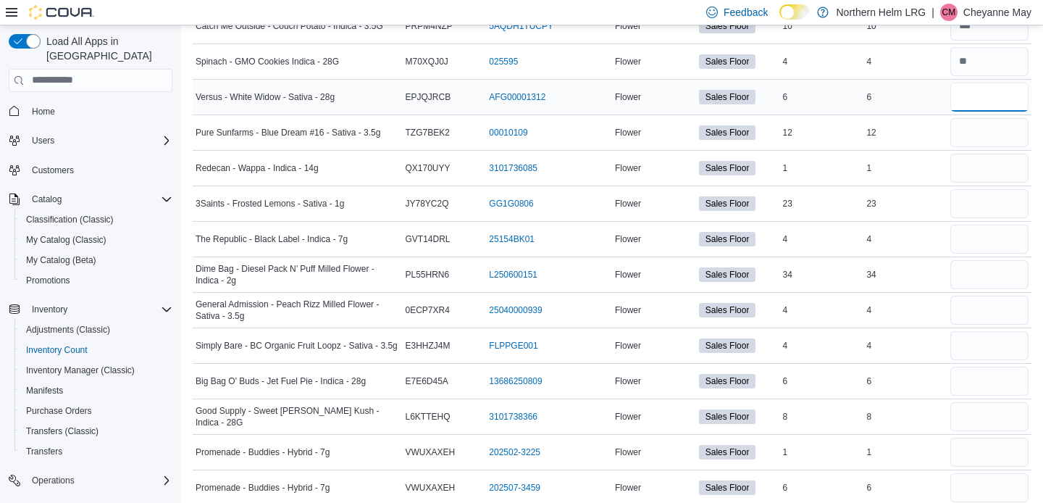
click at [1000, 99] on input "number" at bounding box center [989, 97] width 78 height 29
click at [998, 123] on input "number" at bounding box center [989, 132] width 78 height 29
click at [992, 162] on input "number" at bounding box center [989, 168] width 78 height 29
click at [989, 203] on input "number" at bounding box center [989, 203] width 78 height 29
click at [984, 237] on input "number" at bounding box center [989, 239] width 78 height 29
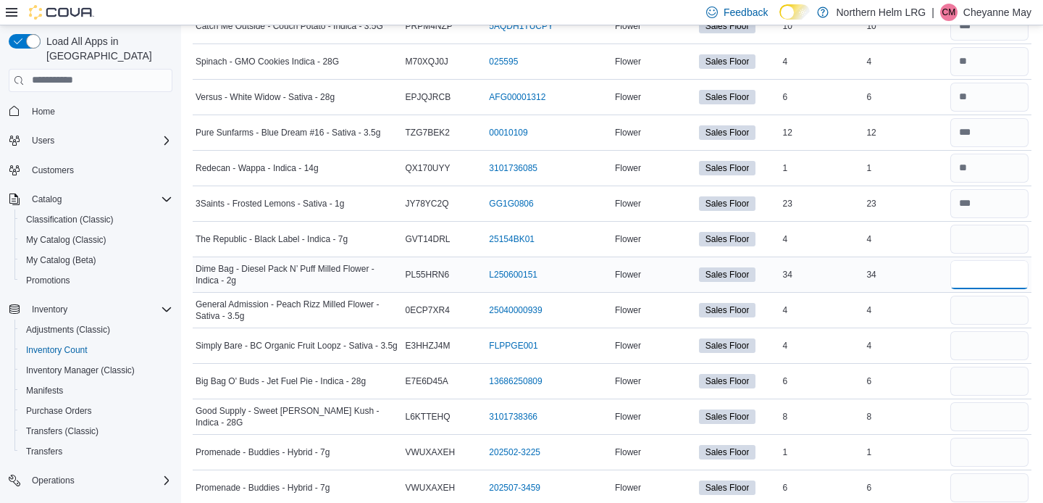
click at [978, 272] on input "number" at bounding box center [989, 274] width 78 height 29
click at [977, 304] on input "number" at bounding box center [989, 310] width 78 height 29
click at [976, 340] on input "number" at bounding box center [989, 345] width 78 height 29
click at [973, 384] on input "number" at bounding box center [989, 380] width 78 height 29
click at [976, 414] on input "number" at bounding box center [989, 416] width 78 height 29
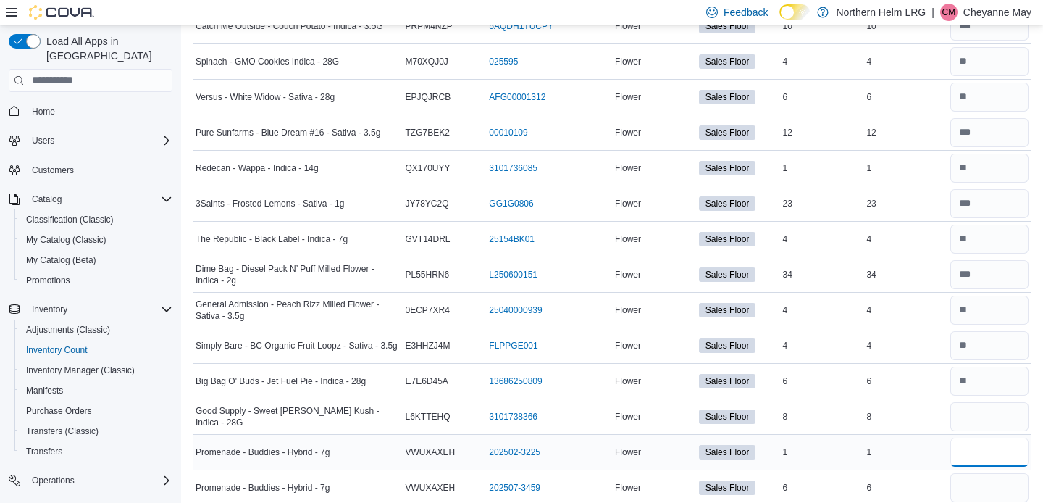
click at [979, 443] on input "number" at bounding box center [989, 451] width 78 height 29
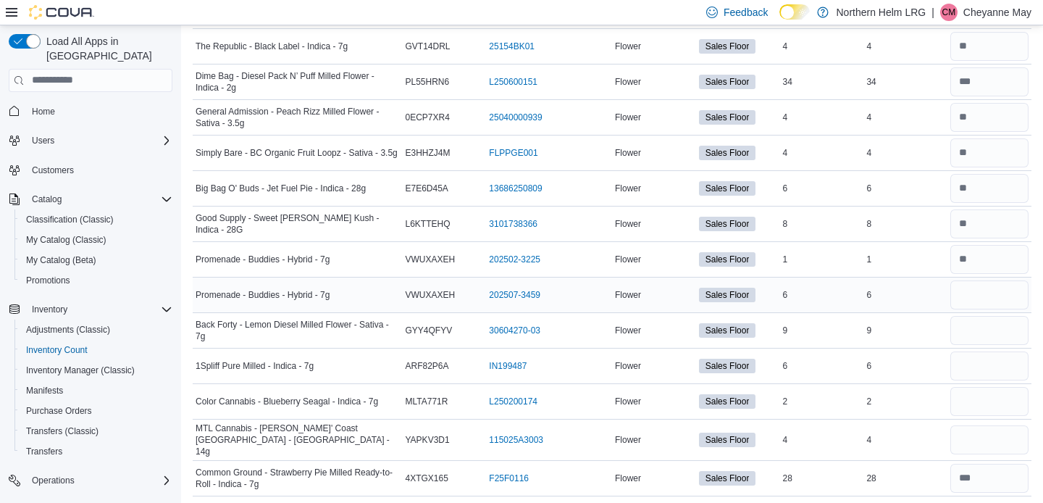
scroll to position [6181, 0]
click at [1005, 290] on input "number" at bounding box center [989, 295] width 78 height 29
click at [1003, 326] on input "number" at bounding box center [989, 331] width 78 height 29
click at [1006, 360] on input "number" at bounding box center [989, 366] width 78 height 29
click at [1004, 391] on input "number" at bounding box center [989, 401] width 78 height 29
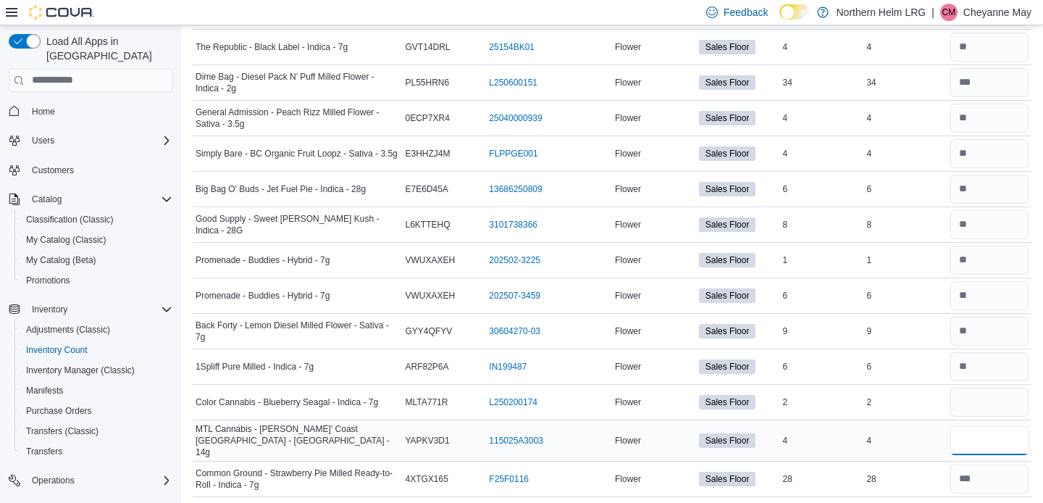
click at [995, 435] on input "number" at bounding box center [989, 440] width 78 height 29
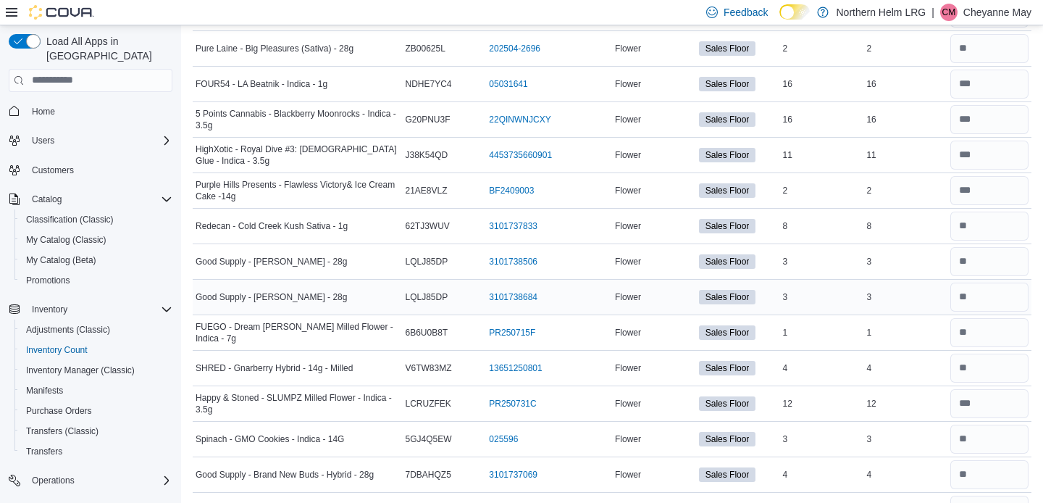
scroll to position [1286, 0]
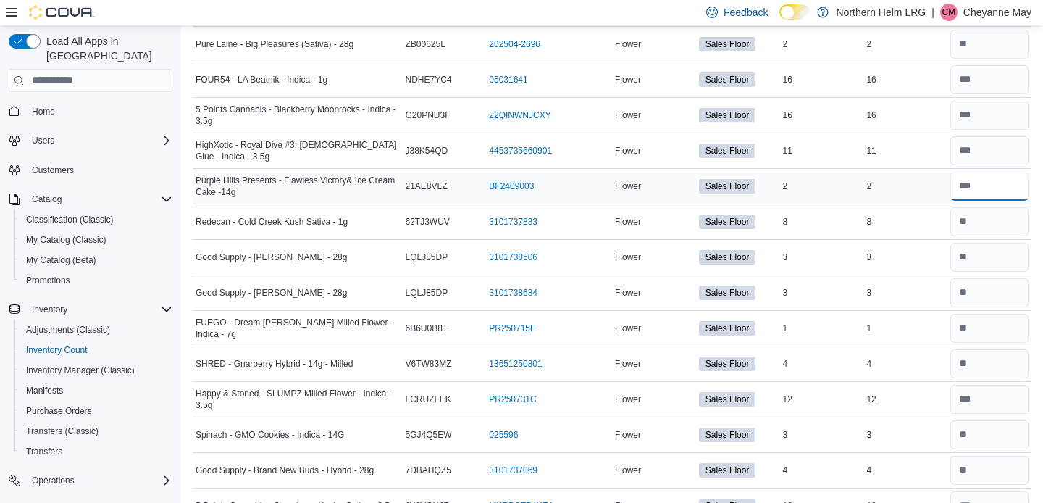
click at [973, 193] on input "number" at bounding box center [989, 186] width 78 height 29
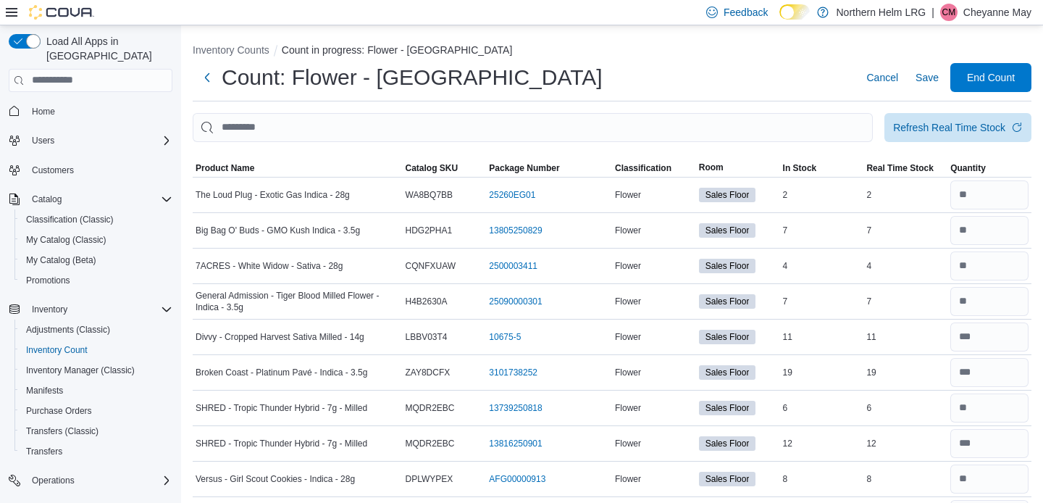
scroll to position [0, 0]
click at [995, 80] on span "End Count" at bounding box center [991, 77] width 48 height 14
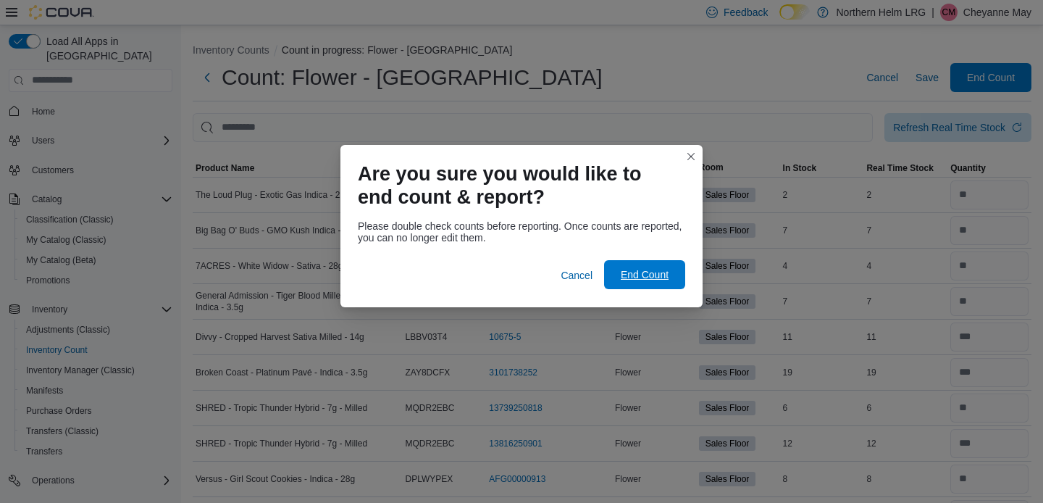
click at [660, 279] on span "End Count" at bounding box center [645, 274] width 48 height 14
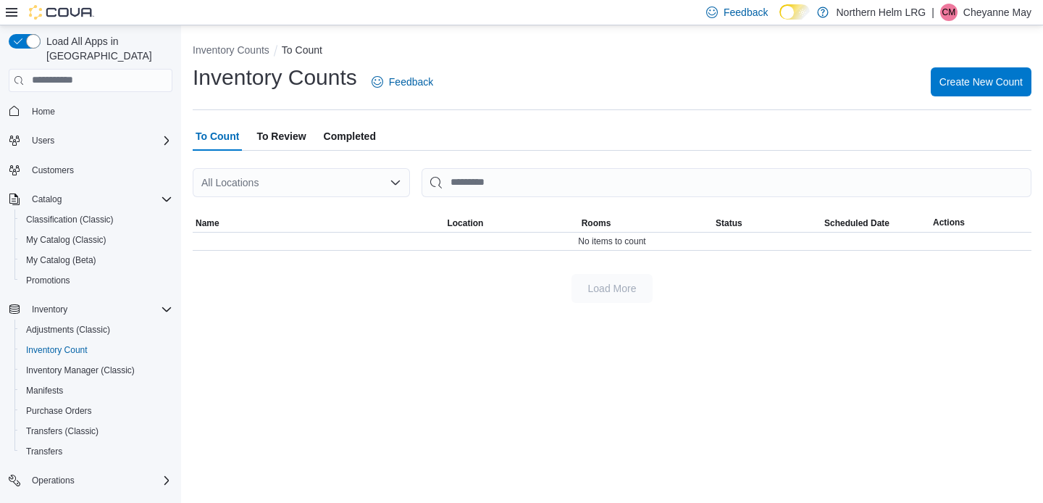
click at [280, 136] on span "To Review" at bounding box center [280, 136] width 49 height 29
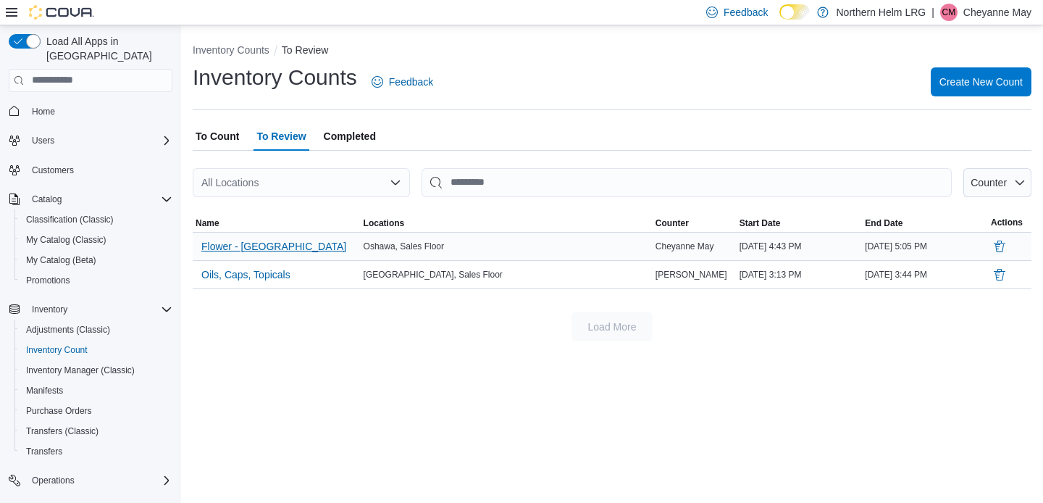
click at [238, 247] on span "Flower - [GEOGRAPHIC_DATA]" at bounding box center [273, 246] width 145 height 14
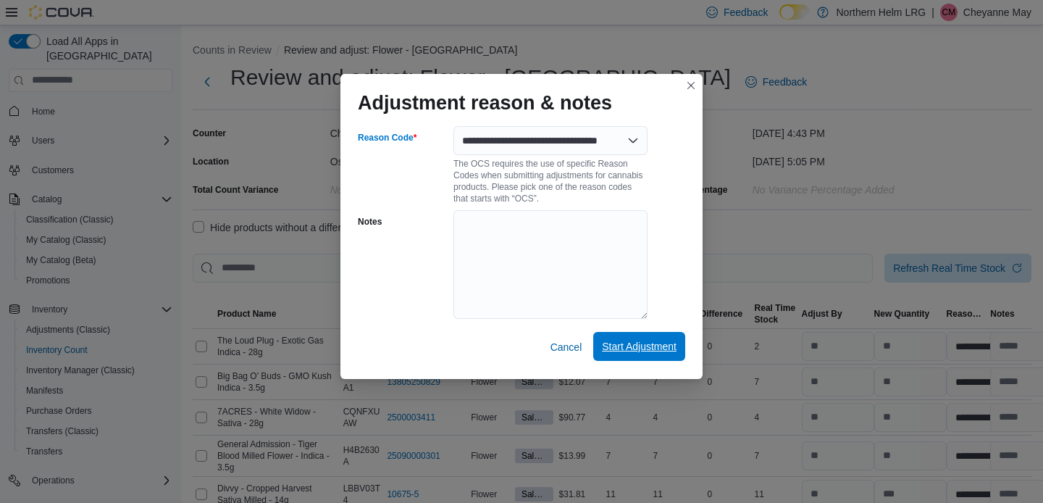
click at [625, 340] on span "Start Adjustment" at bounding box center [639, 346] width 75 height 14
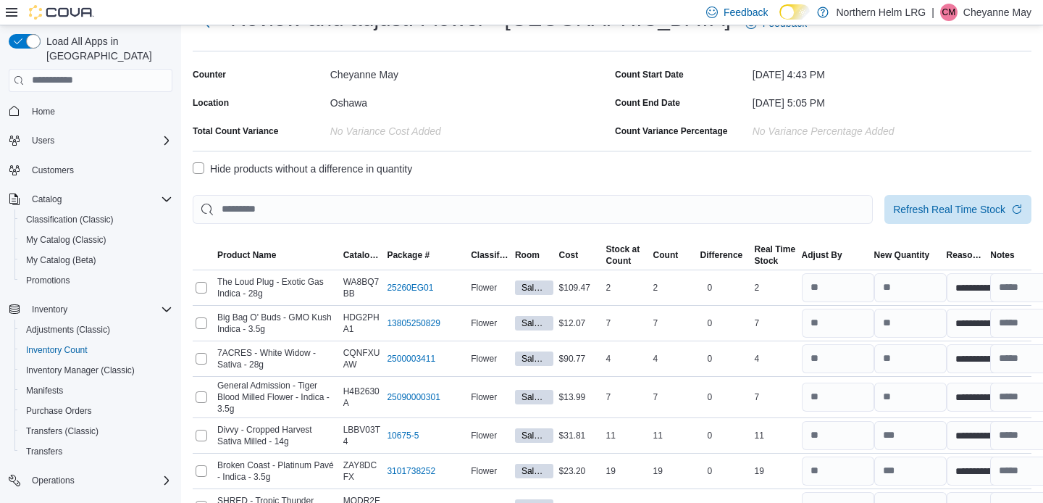
click at [313, 165] on label "Hide products without a difference in quantity" at bounding box center [302, 168] width 219 height 17
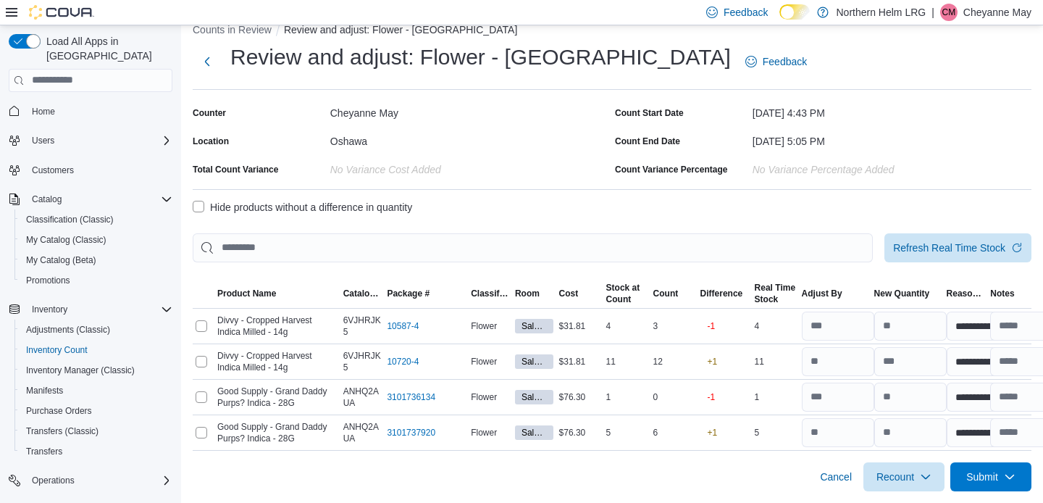
scroll to position [19, 0]
click at [1012, 330] on input "text" at bounding box center [1026, 327] width 72 height 29
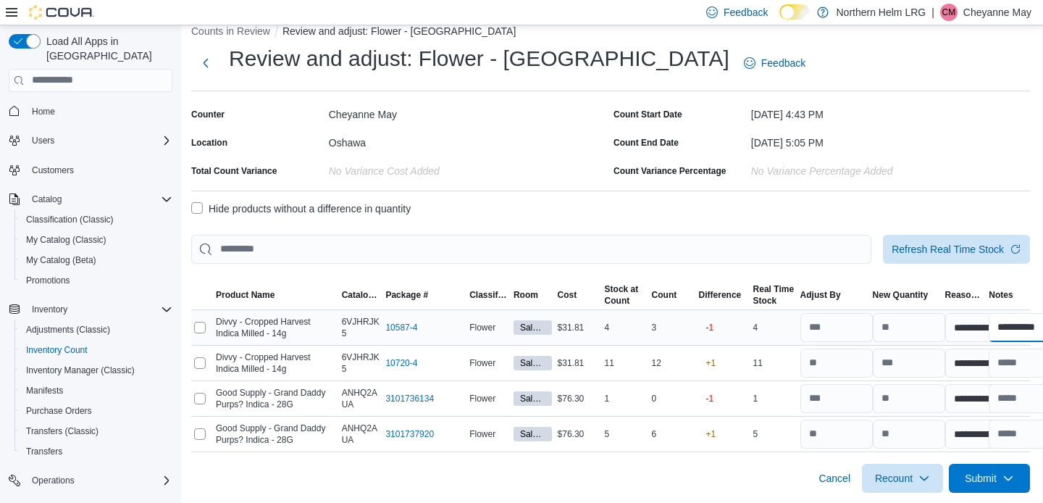
scroll to position [19, 73]
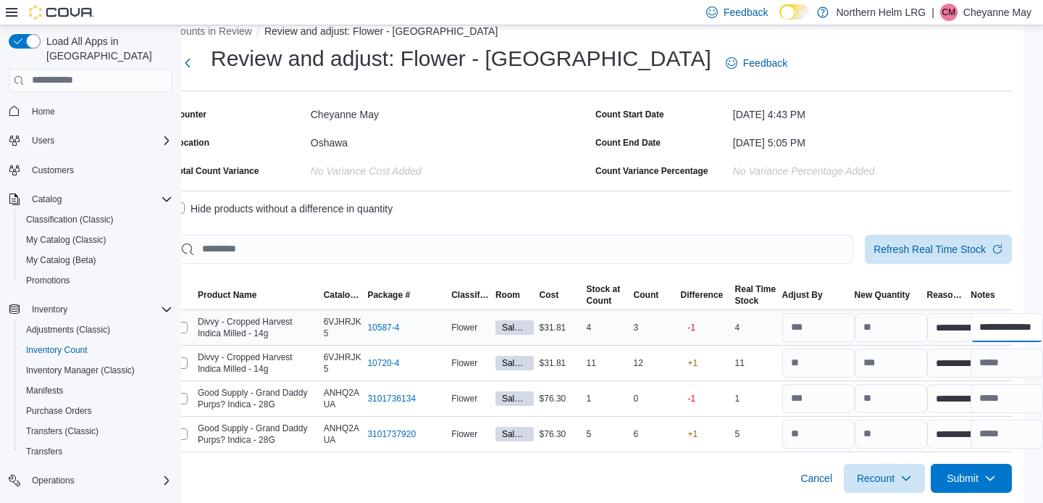
click at [973, 333] on input "**********" at bounding box center [1007, 327] width 72 height 29
click at [971, 350] on input "text" at bounding box center [1007, 362] width 72 height 29
paste input "**********"
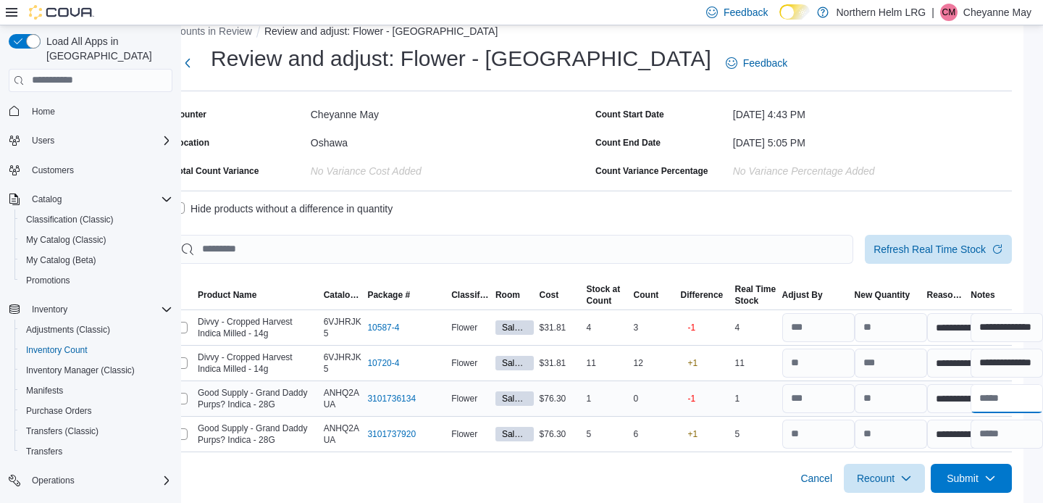
click at [971, 397] on input "text" at bounding box center [1007, 398] width 72 height 29
paste input "**********"
click at [971, 430] on input "text" at bounding box center [1007, 433] width 72 height 29
paste input "**********"
click at [1011, 385] on html "Feedback Dark Mode Northern Helm LRG | CM Cheyanne May Load All Apps in New Hub…" at bounding box center [501, 232] width 1043 height 503
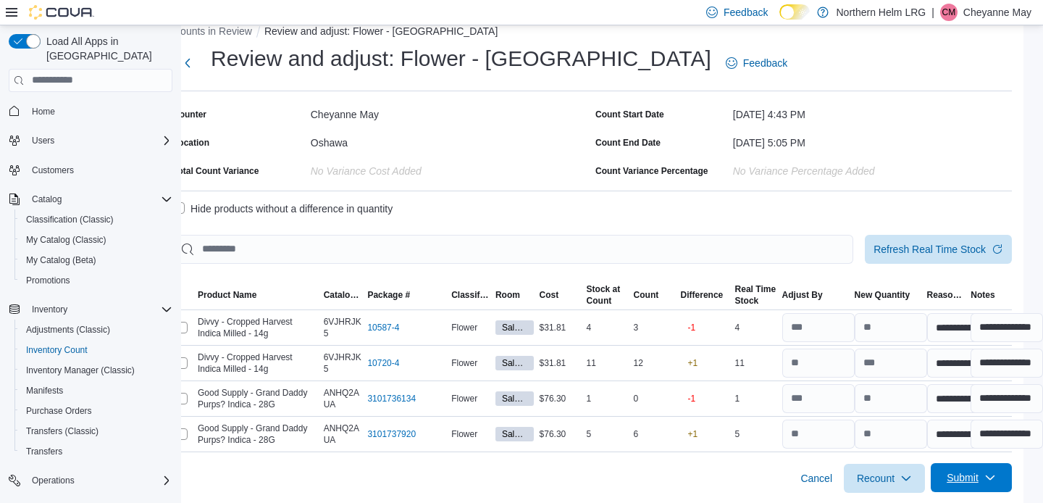
click at [939, 478] on span "Submit" at bounding box center [971, 477] width 64 height 29
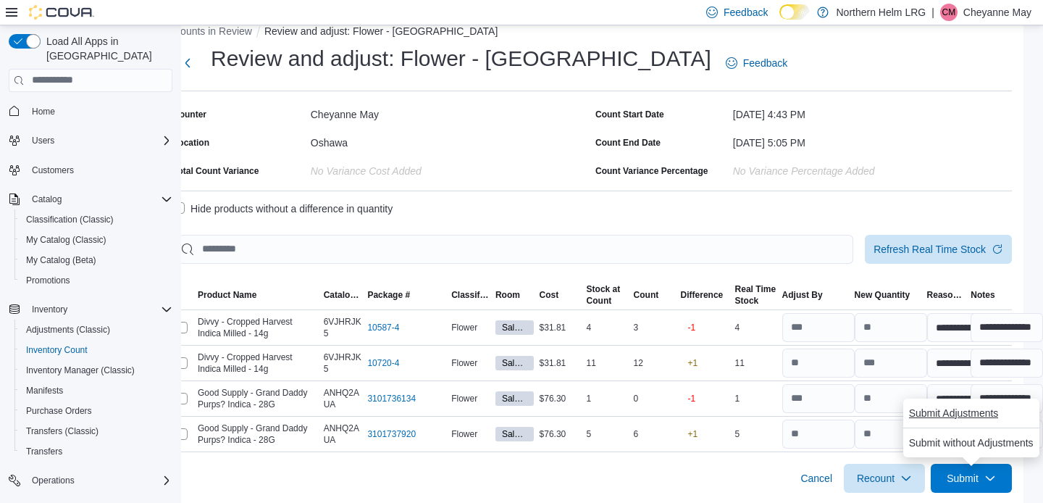
click at [909, 411] on span "Submit Adjustments" at bounding box center [954, 413] width 90 height 14
